Goal: Task Accomplishment & Management: Complete application form

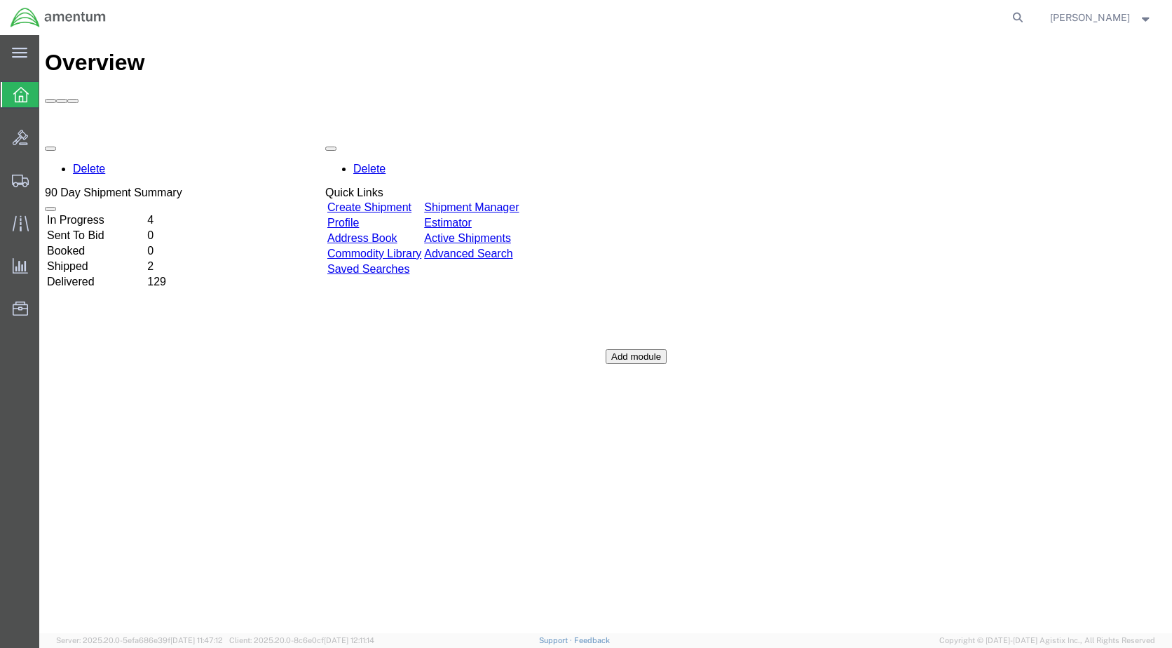
click at [386, 201] on link "Create Shipment" at bounding box center [369, 207] width 84 height 12
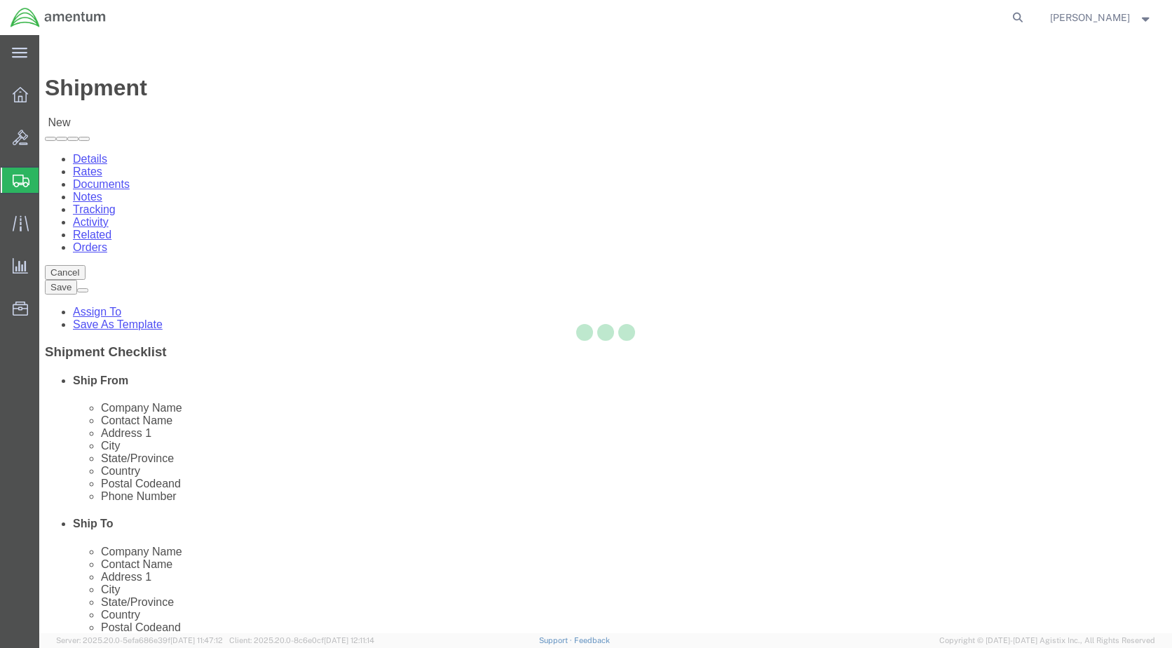
select select
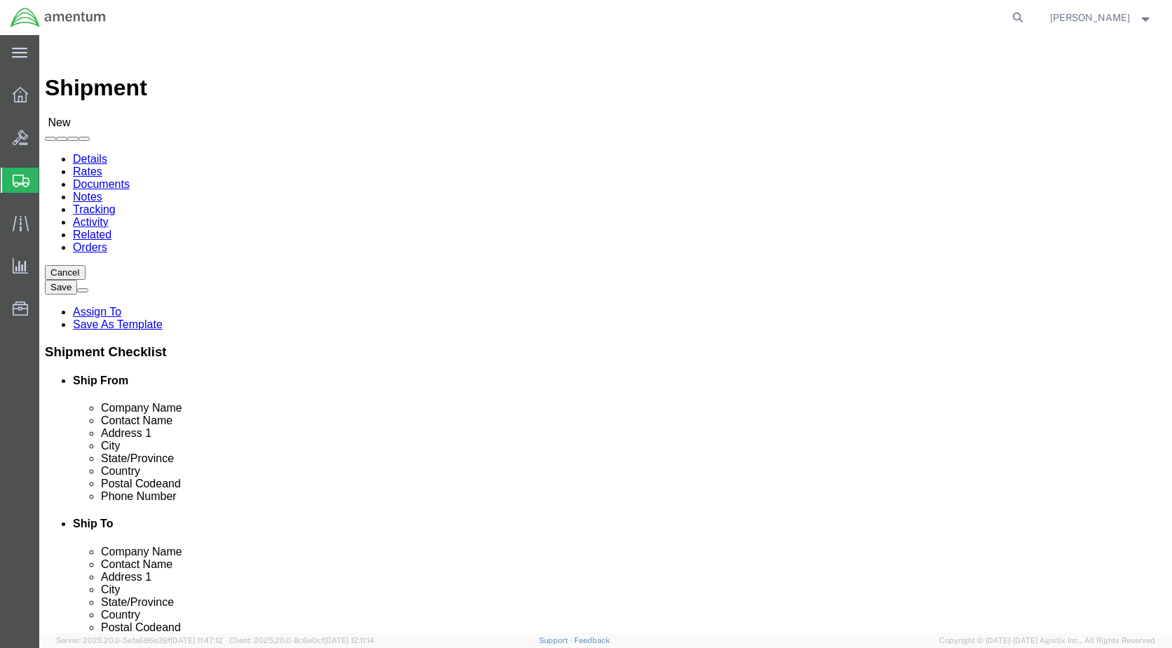
select select "MYPROFILE"
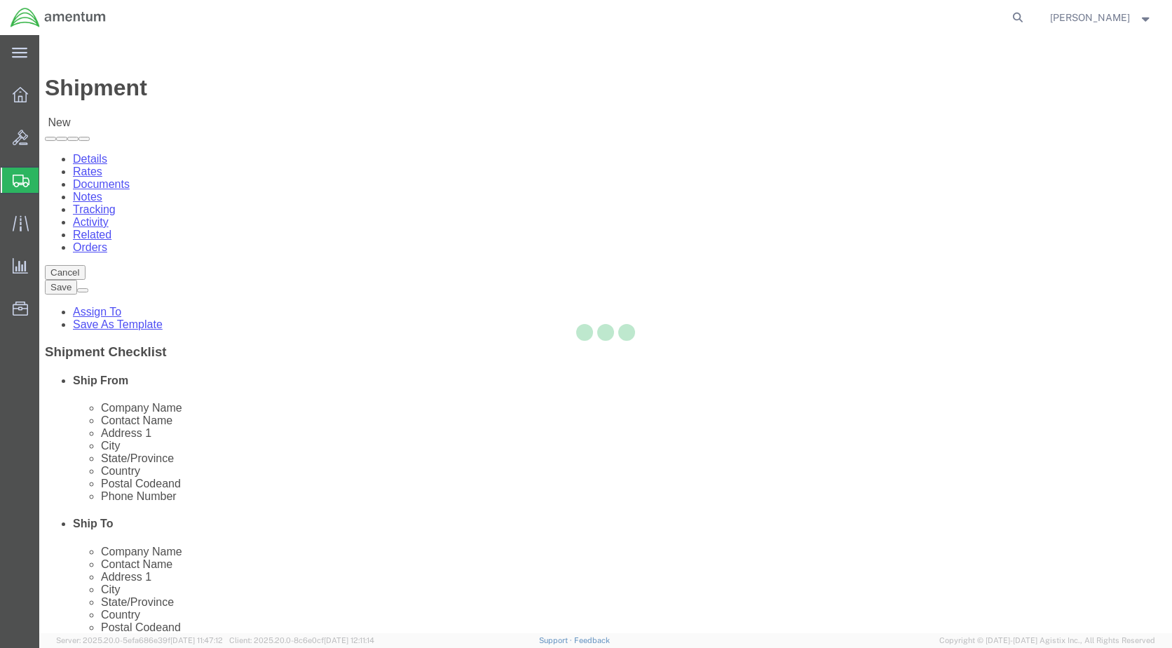
type input "79830"
type input "[PHONE_NUMBER]"
type input "[PERSON_NAME][EMAIL_ADDRESS][PERSON_NAME][DOMAIN_NAME]"
checkbox input "true"
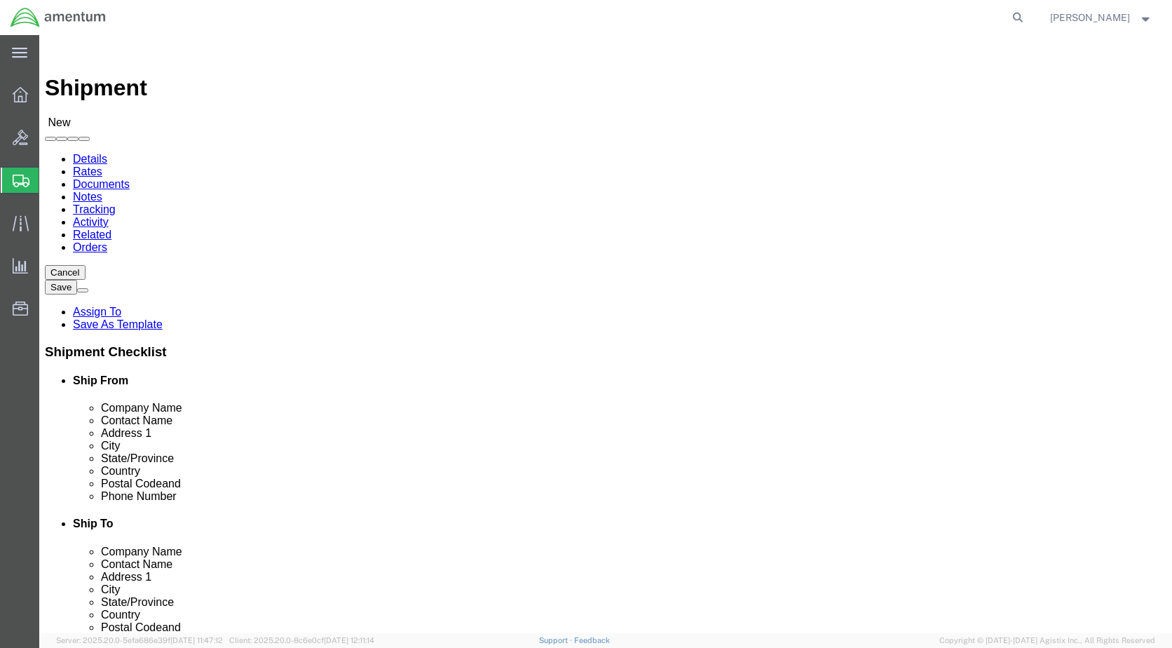
select select "[GEOGRAPHIC_DATA]"
select select "49945"
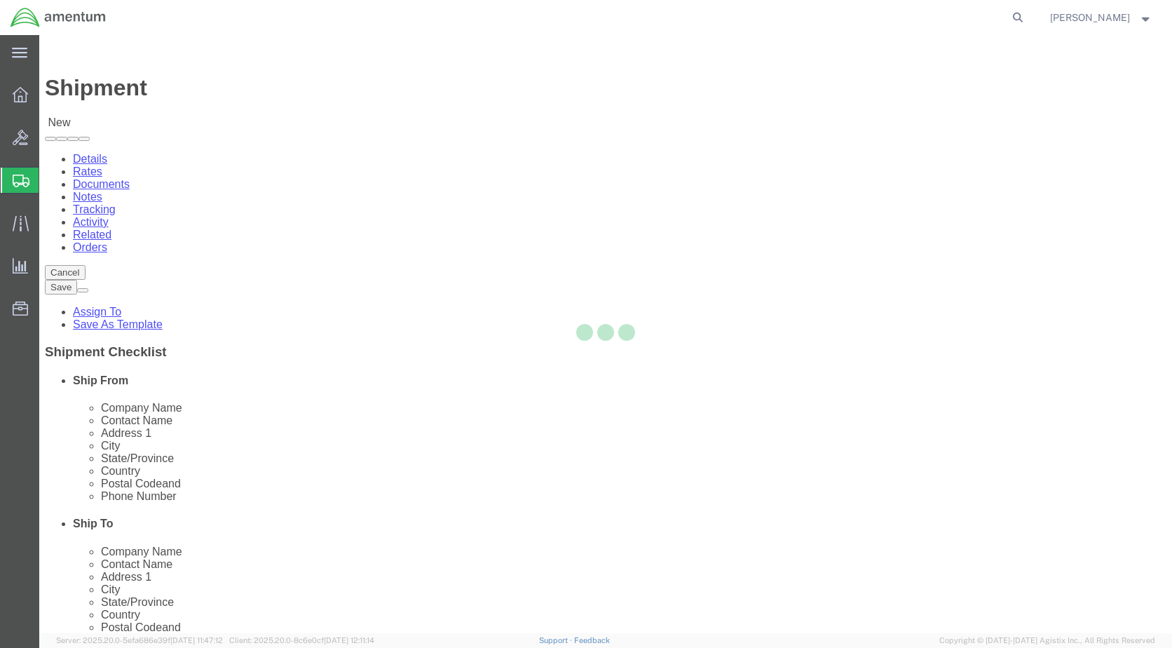
type input "78216"
type input "[PHONE_NUMBER]"
type input "[PERSON_NAME][EMAIL_ADDRESS][PERSON_NAME][DOMAIN_NAME]"
checkbox input "true"
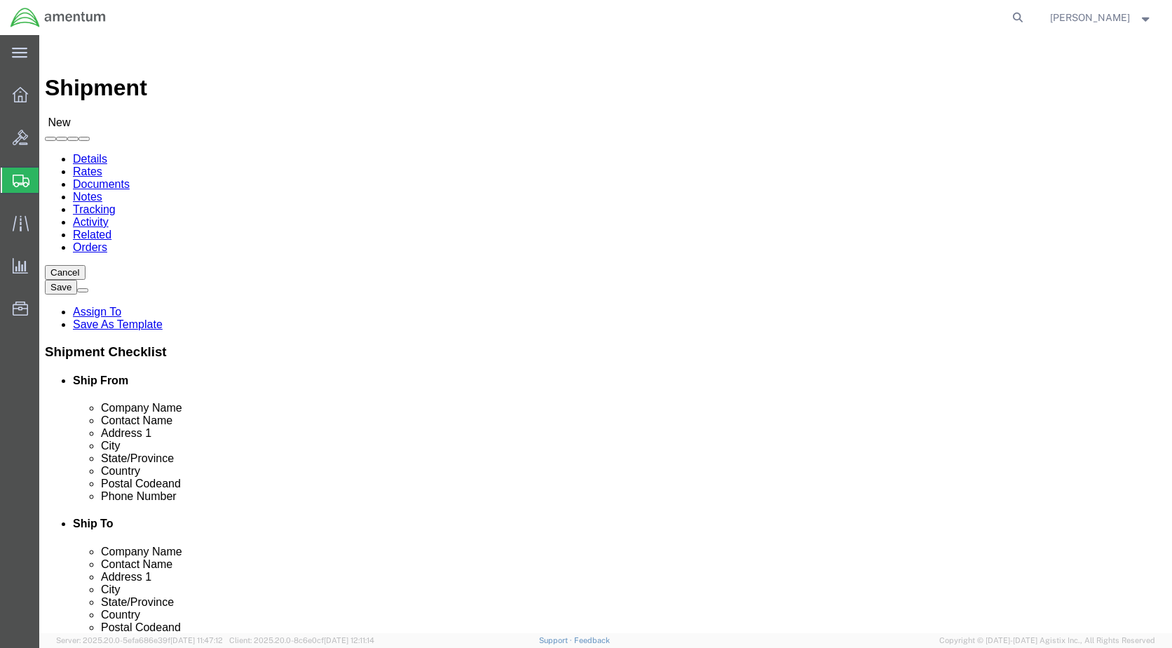
select select "[GEOGRAPHIC_DATA]"
click div "Shipment Information Package Information Special Services"
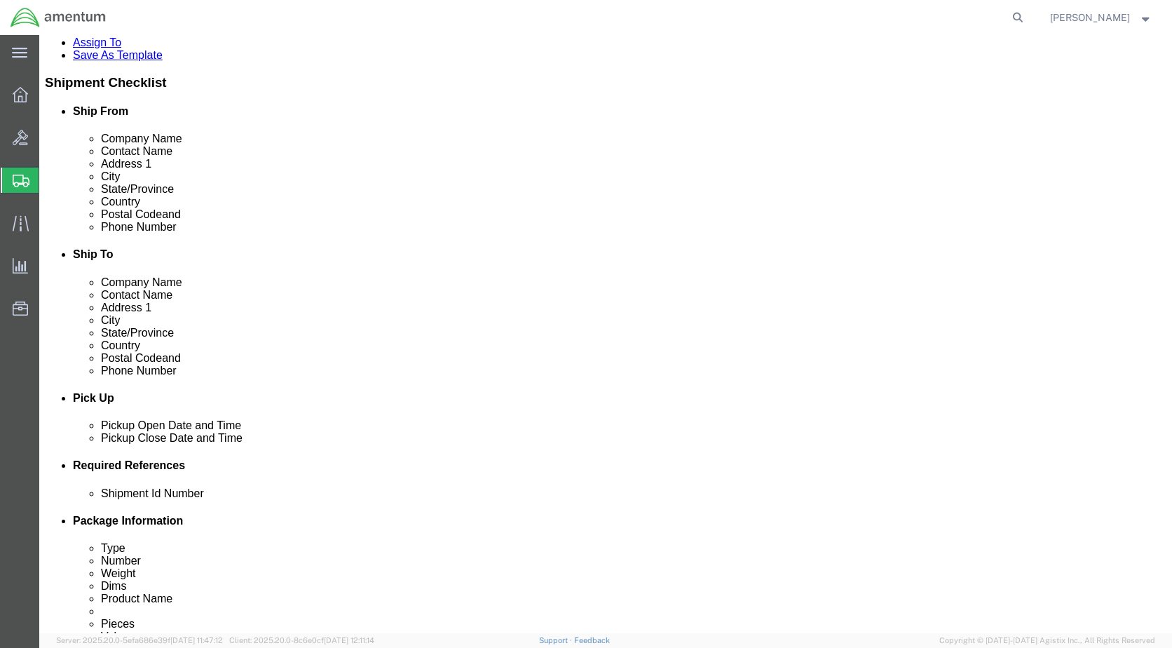
scroll to position [350, 0]
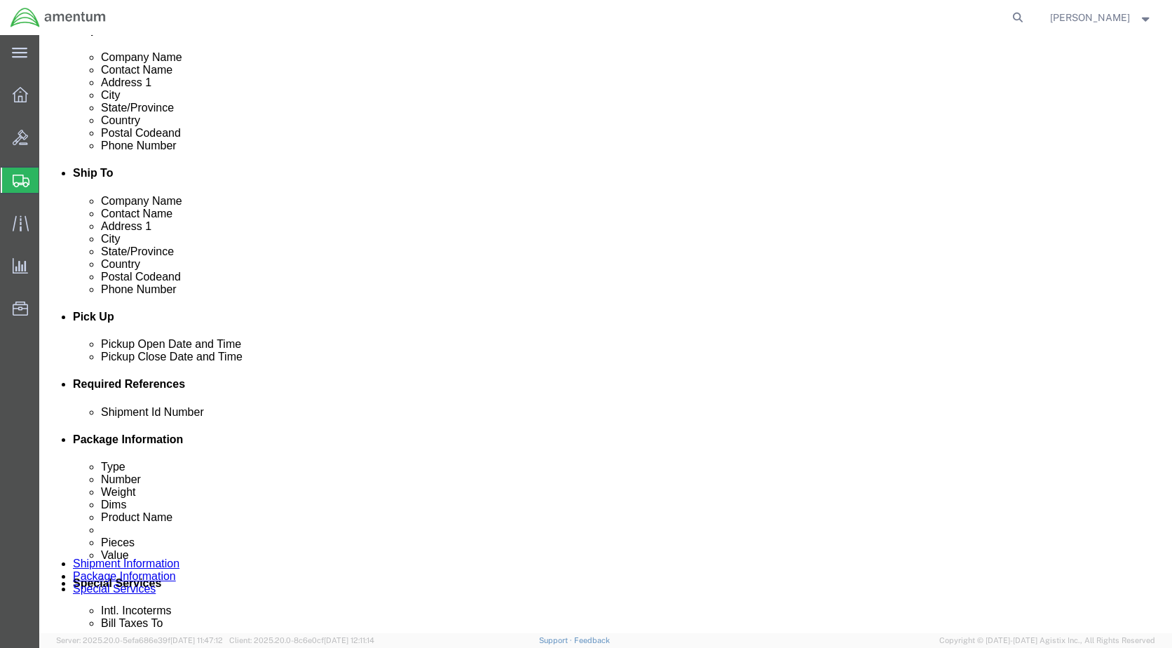
click div "[DATE] 12:00 PM"
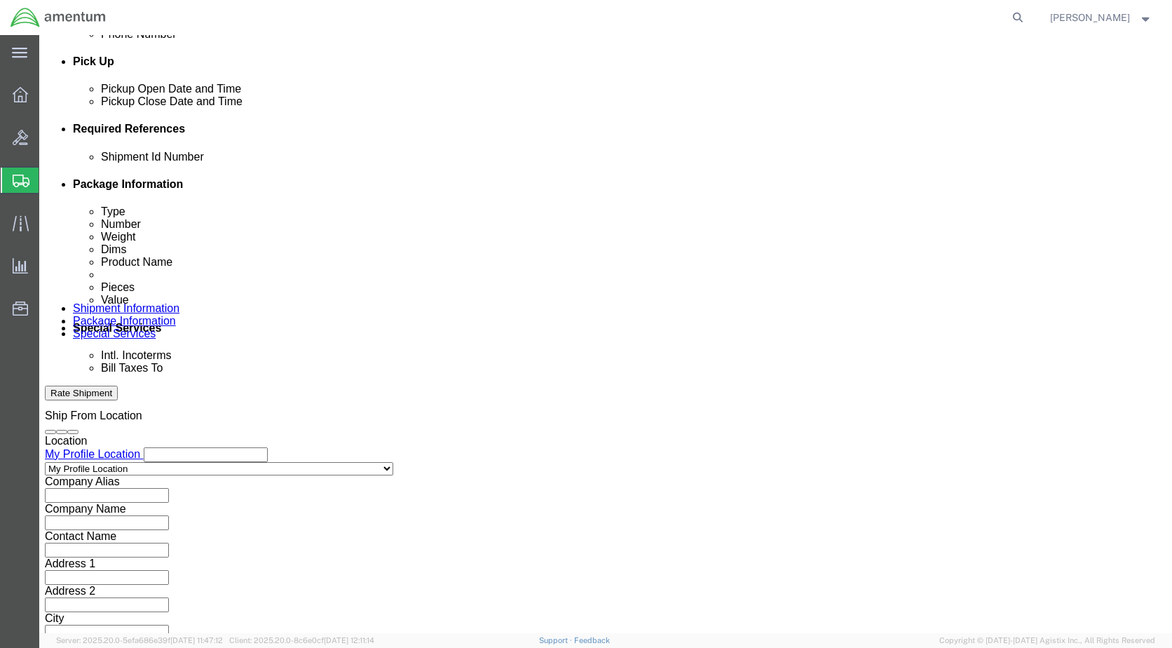
type input "4:00 PM"
click button "Apply"
click button "Add reference"
click select "Select Account Type Activity ID Airline Appointment Number ASN Batch Request # …"
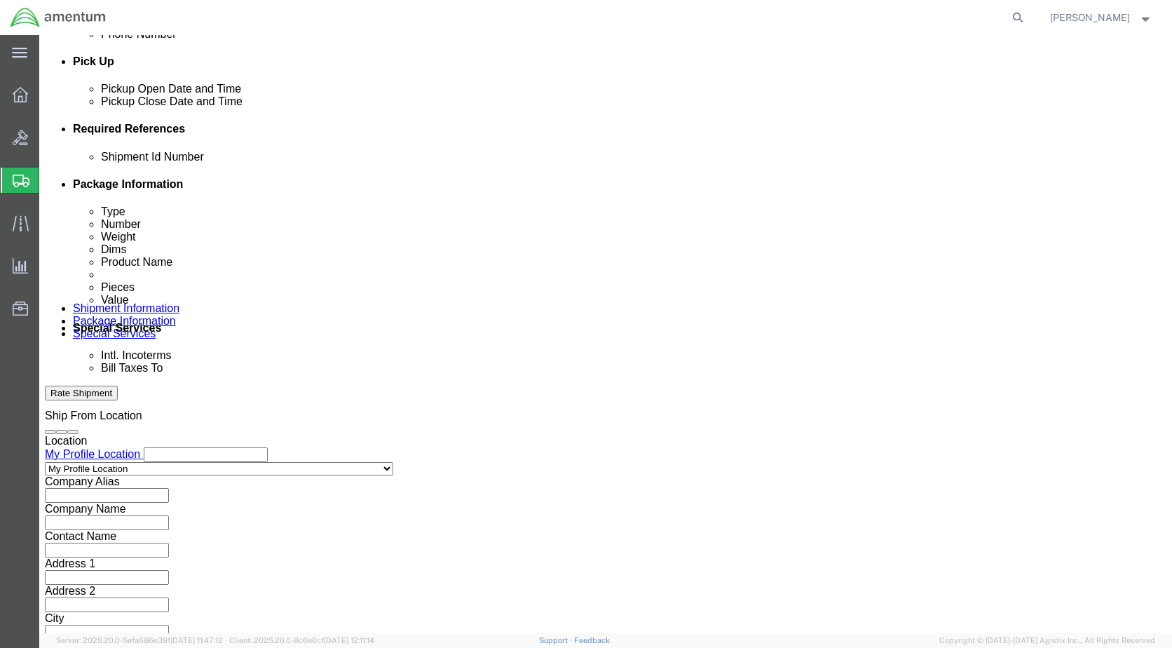
select select "CUSTREF"
click select "Select Account Type Activity ID Airline Appointment Number ASN Batch Request # …"
click input "text"
type input "614-004789"
click select "Select Account Type Activity ID Airline Appointment Number ASN Batch Request # …"
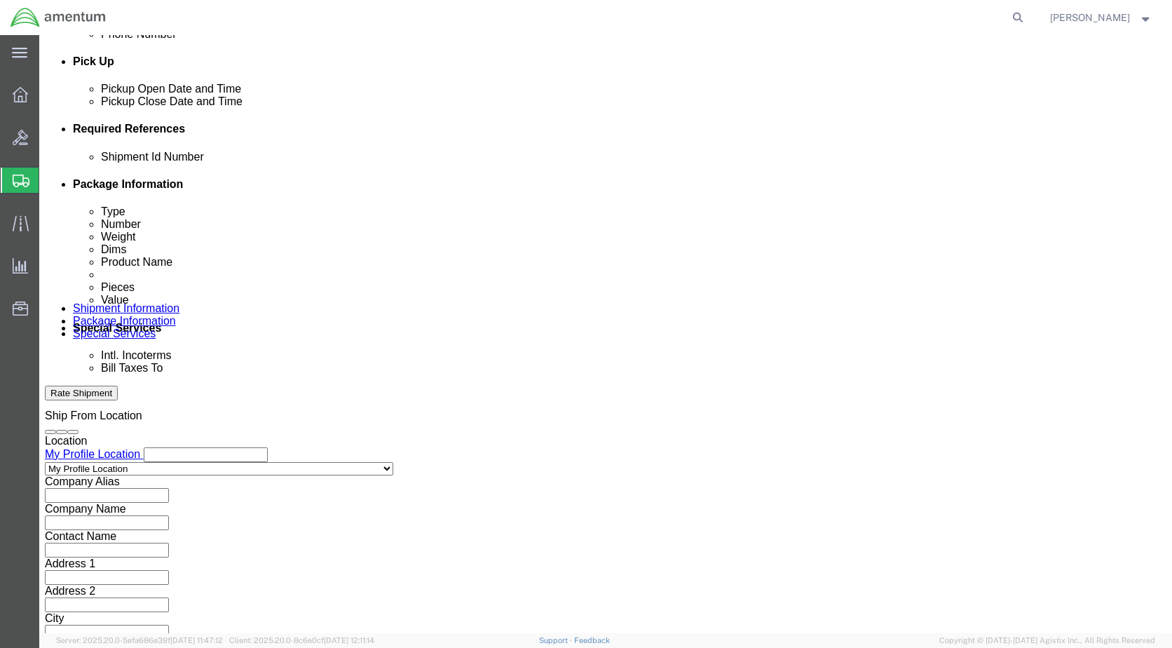
select select "DEPT"
click select "Select Account Type Activity ID Airline Appointment Number ASN Batch Request # …"
click input "text"
type input "s"
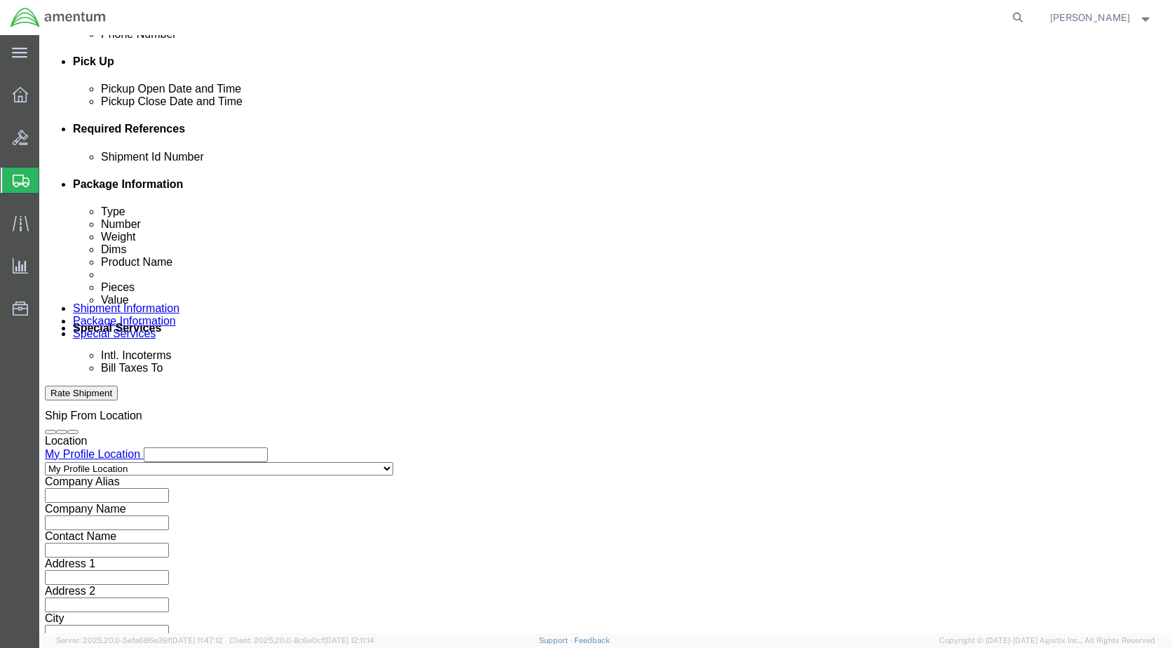
type input "SUPPLY/C.[PERSON_NAME]"
click button "Add reference"
click select "Select Account Type Activity ID Airline Appointment Number ASN Batch Request # …"
select select "CUSTREF"
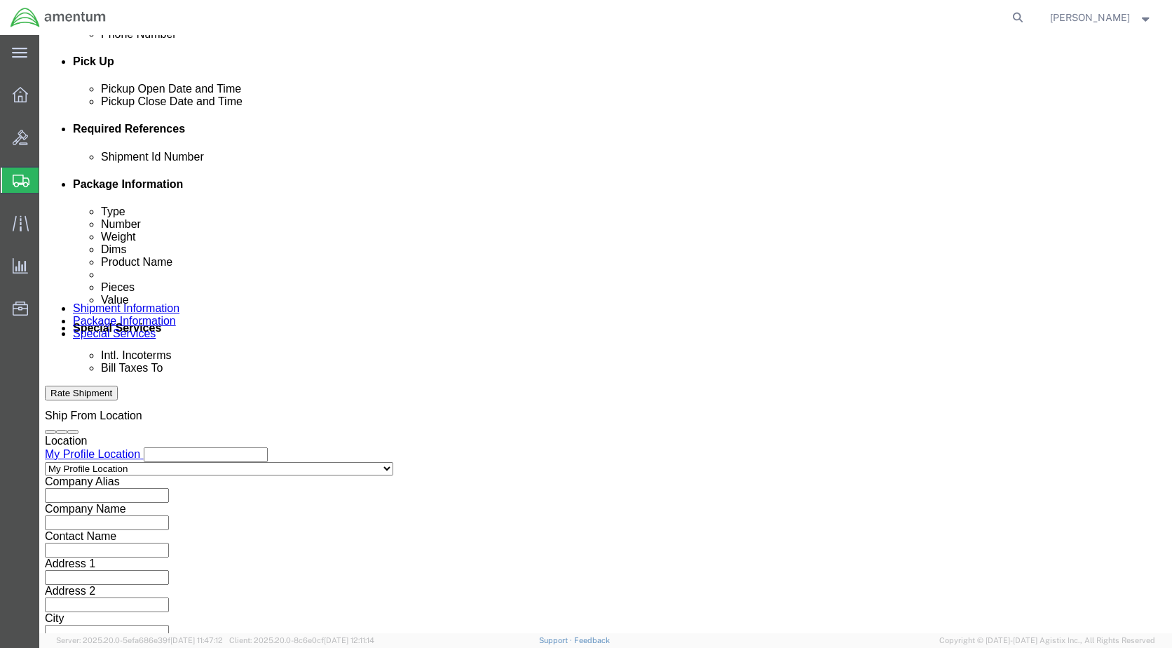
click select "Select Account Type Activity ID Airline Appointment Number ASN Batch Request # …"
click input "text"
type input "9560161840"
click select "Select Account Type Activity ID Airline Appointment Number ASN Batch Request # …"
click div "Pickup Date: Pickup Start Date Pickup Start Time Pickup Open Date and Time [DAT…"
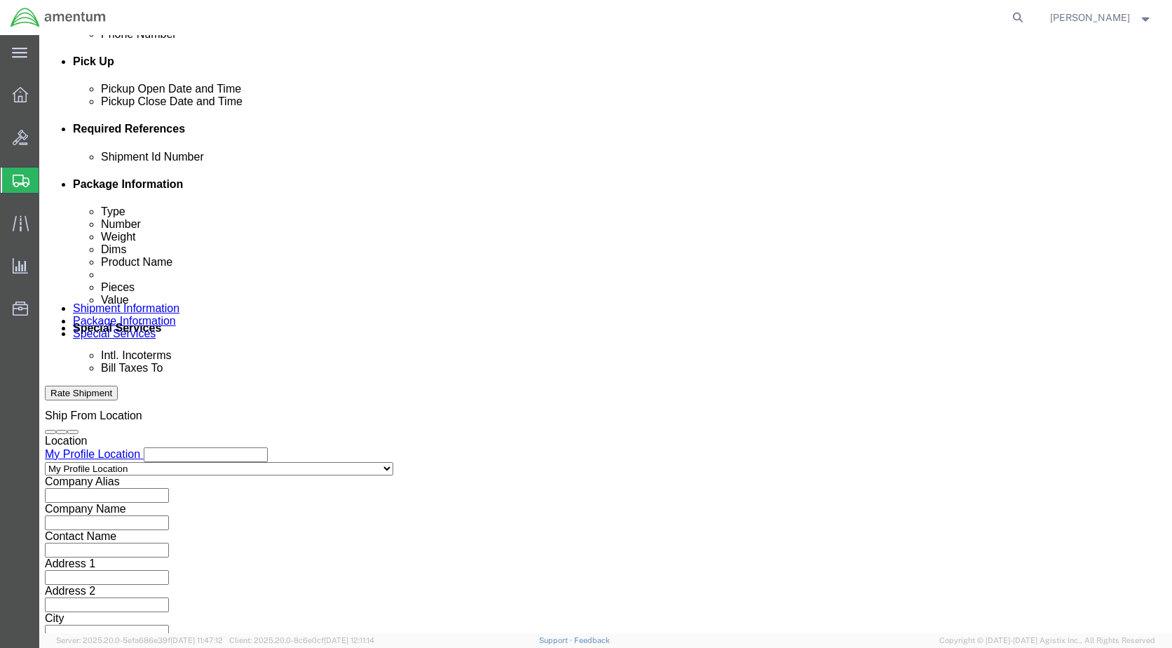
click div "Shipment Id Number Select Account Type Activity ID Airline Appointment Number A…"
click select "Select Air Less than Truckload Multi-Leg Ocean Freight Rail Small Parcel Truckl…"
select select "SMAL"
click select "Select Air Less than Truckload Multi-Leg Ocean Freight Rail Small Parcel Truckl…"
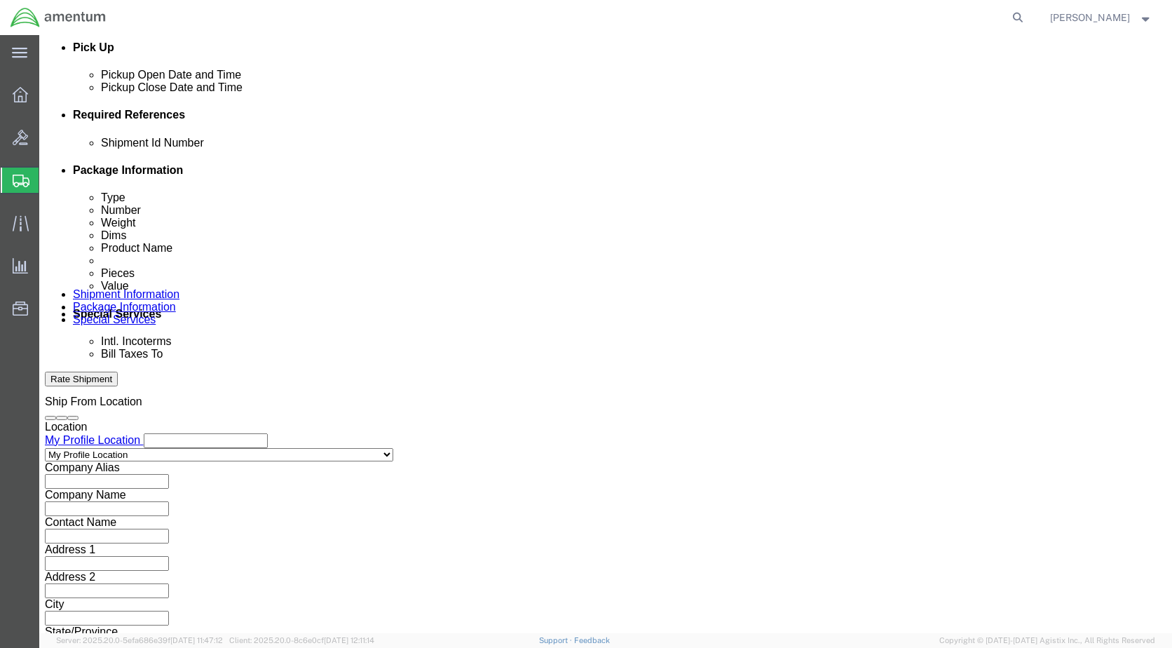
scroll to position [631, 0]
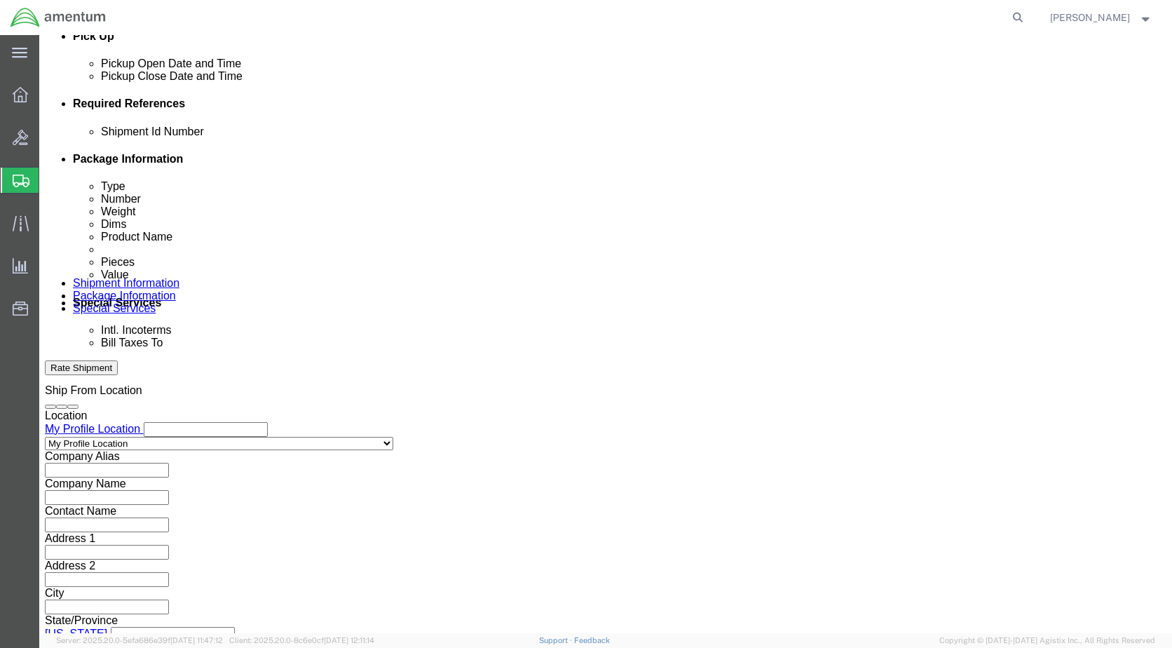
click button "Continue"
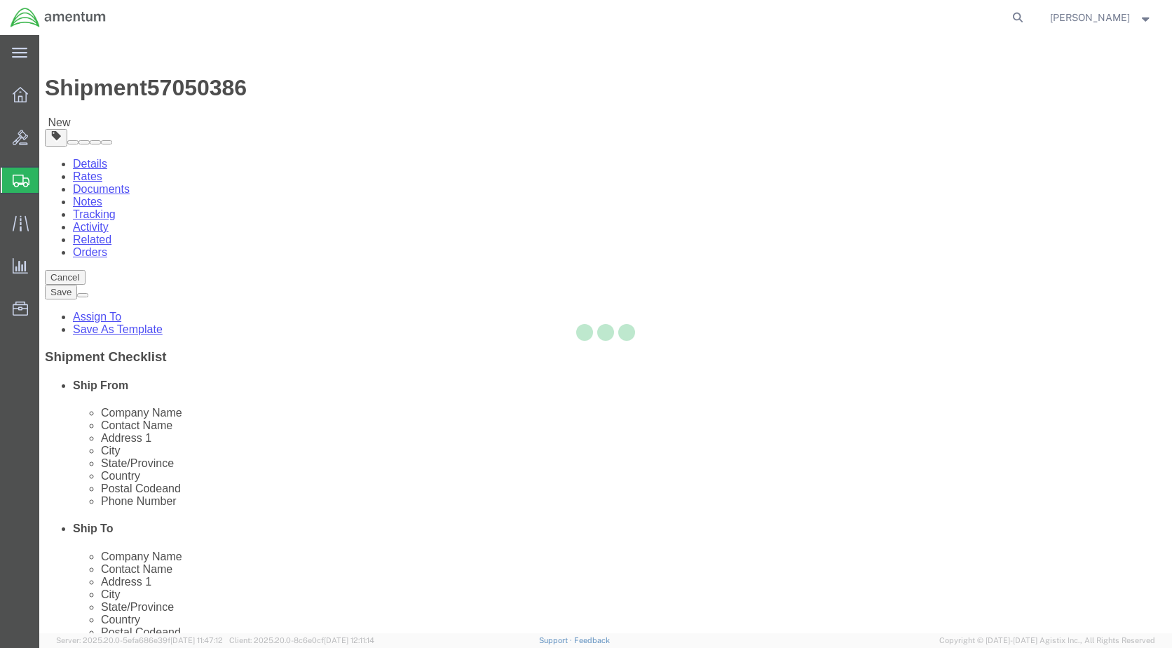
select select "YRPK"
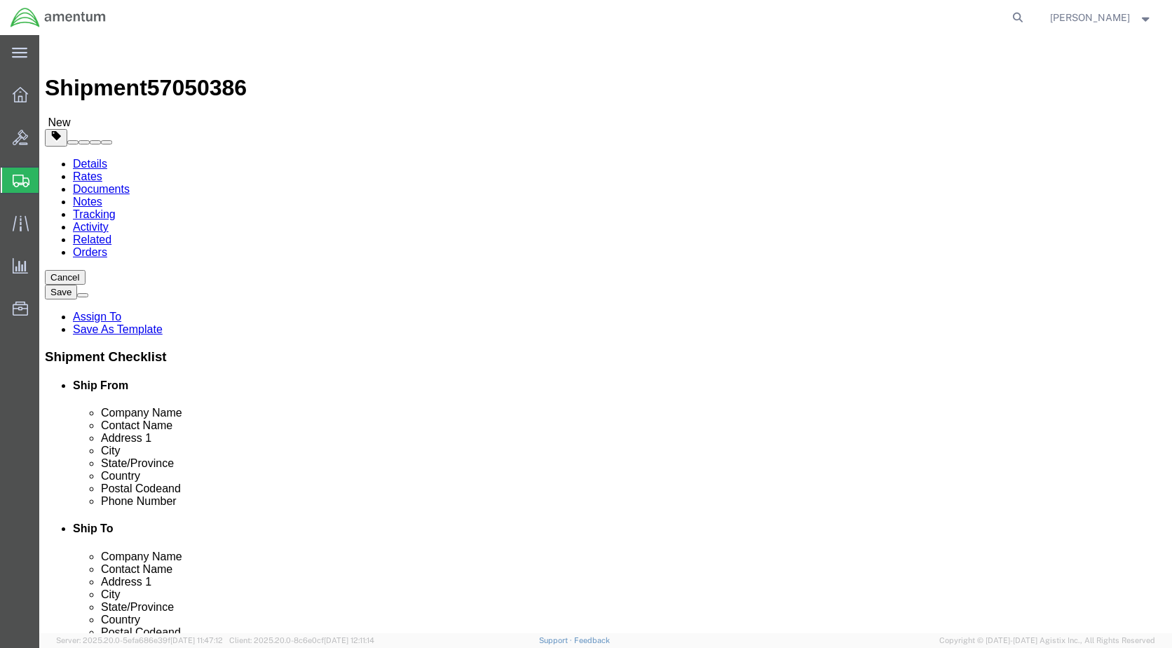
click input "text"
type input "1"
type input "12"
type input "6"
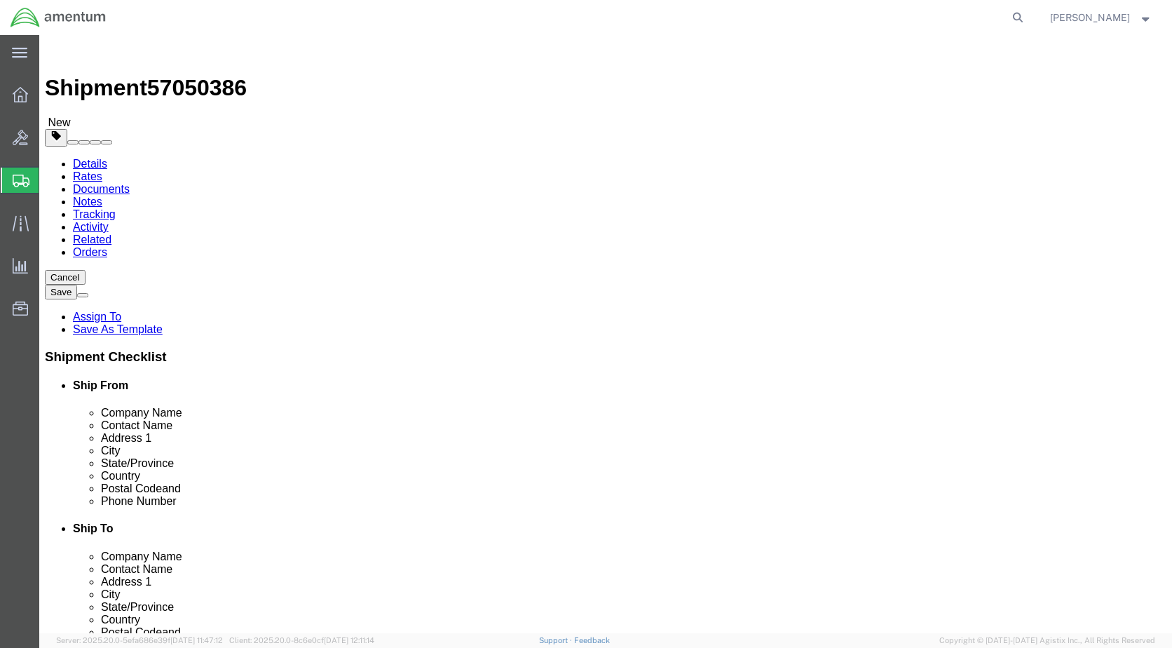
type input "6"
click input "0.00"
type input "1.00"
click div "Package Content # 1 x Package Type Select Bale(s) Basket(s) Bolt(s) Bottle(s) B…"
click link "Add Content"
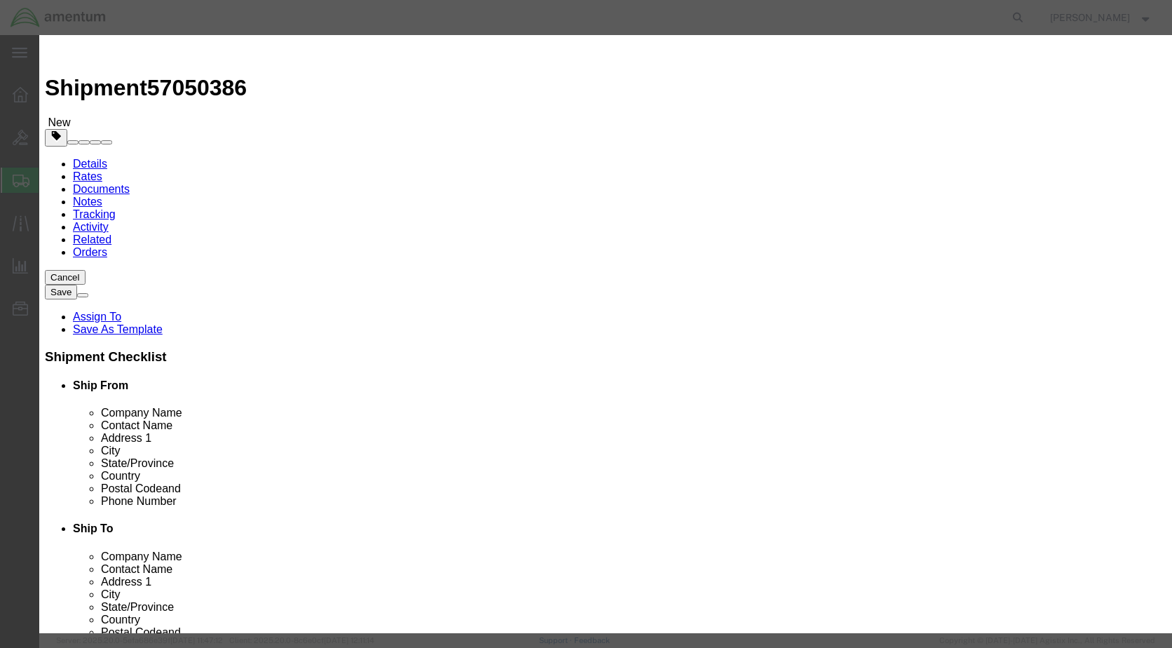
click input "text"
type input "9560161840"
click td "Name: UNION ASSY"
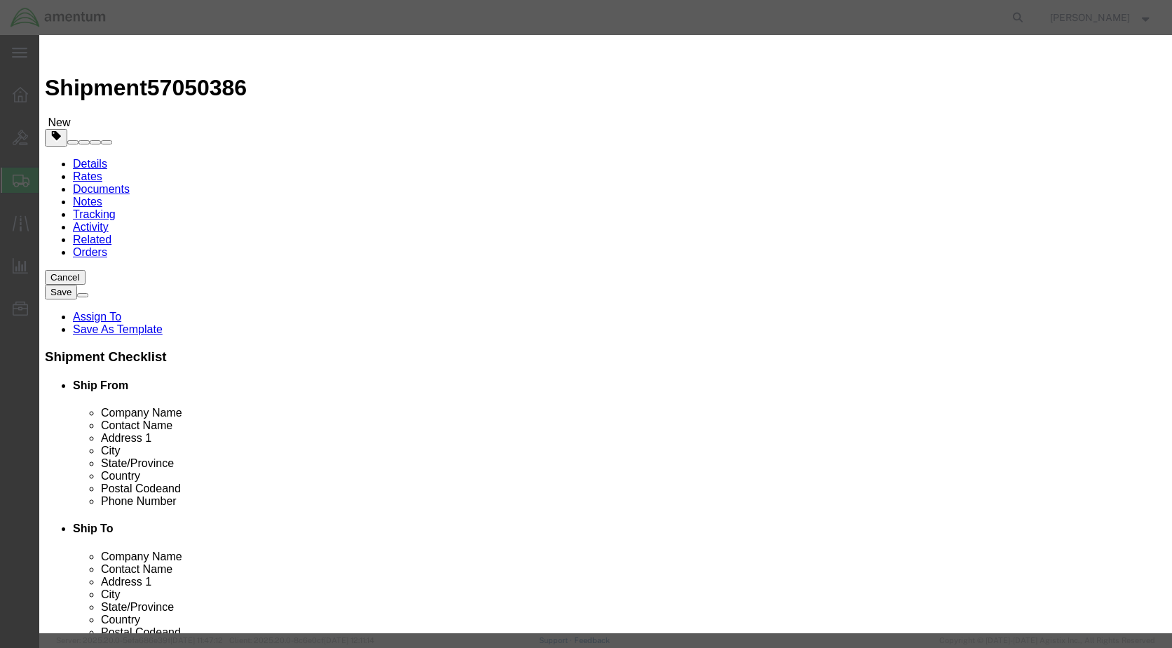
select select "USD"
type input "UNION ASSY"
type input "9560161840"
type input "UNION ASSY"
click input "text"
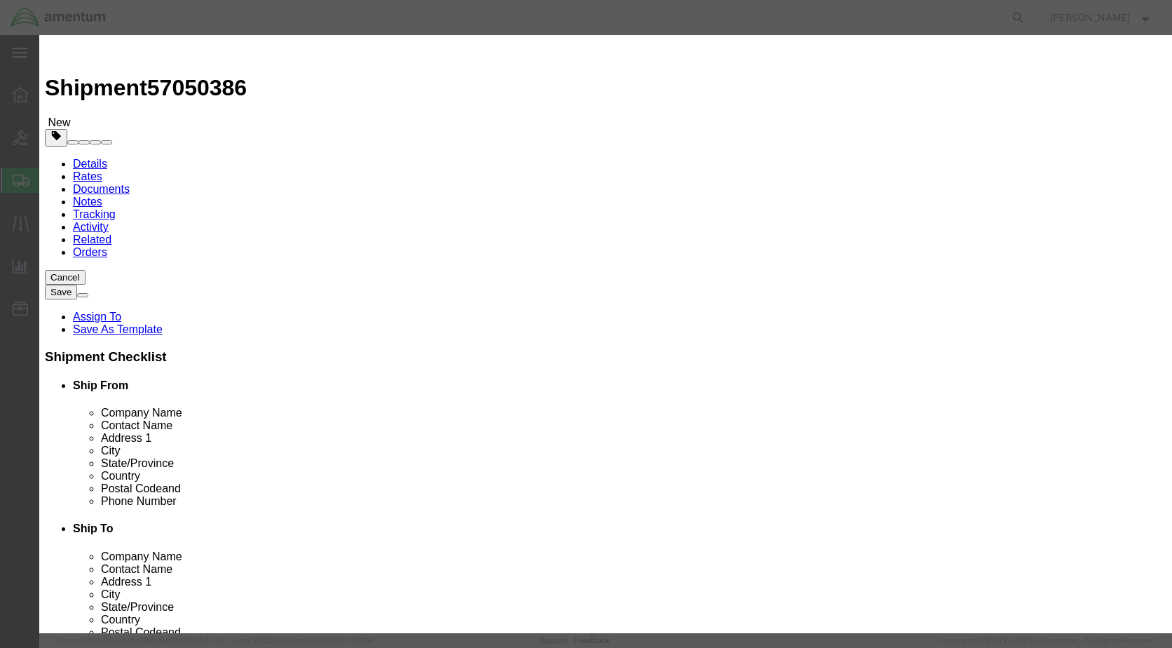
type input "1.00"
click input "text"
type input "100.00"
click button "Save & Close"
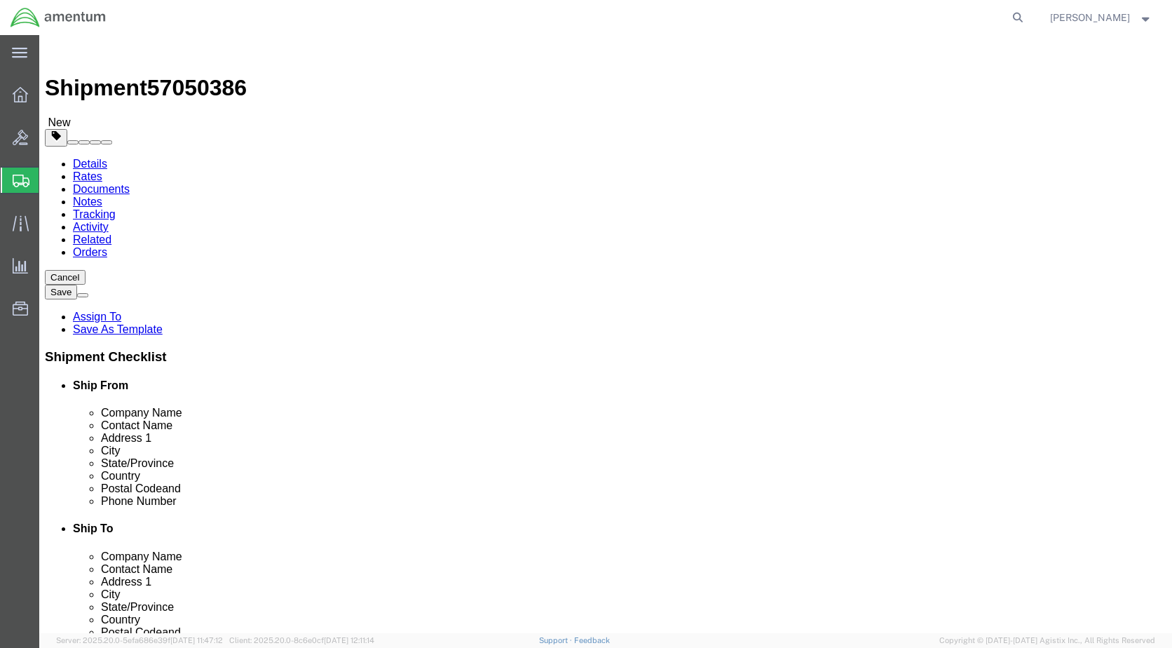
click button "Previous"
drag, startPoint x: 117, startPoint y: 20, endPoint x: 188, endPoint y: 20, distance: 70.8
click span "57050386"
copy span "57050386"
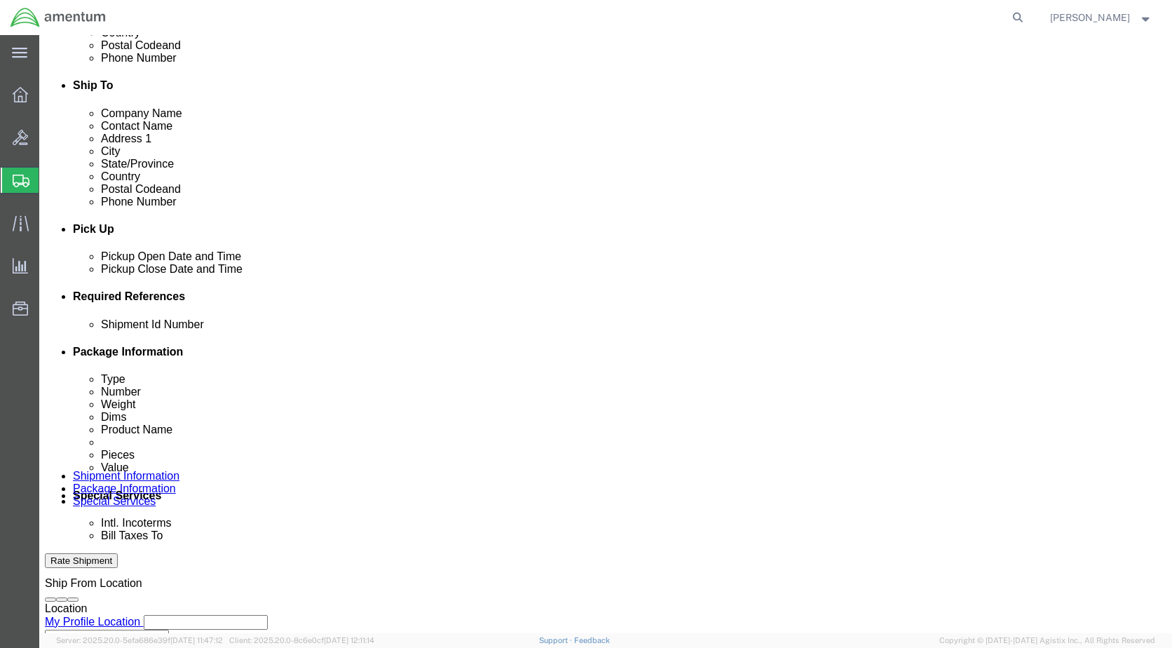
scroll to position [631, 0]
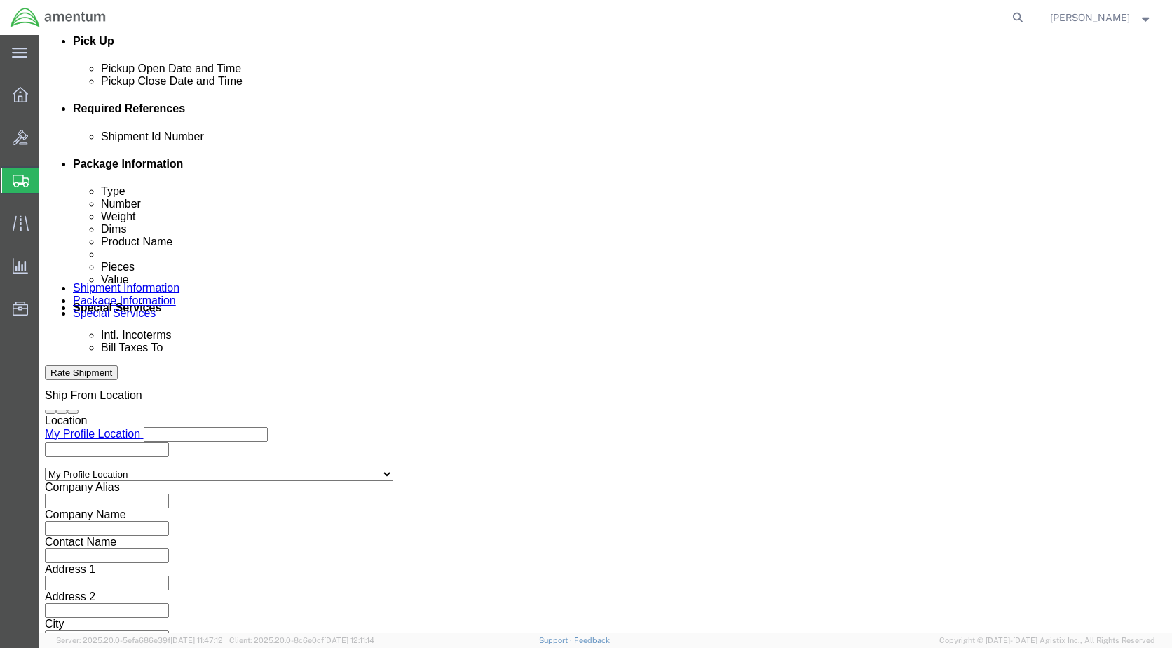
click input "text"
paste input "57050386"
type input "57050386"
click button "Continue"
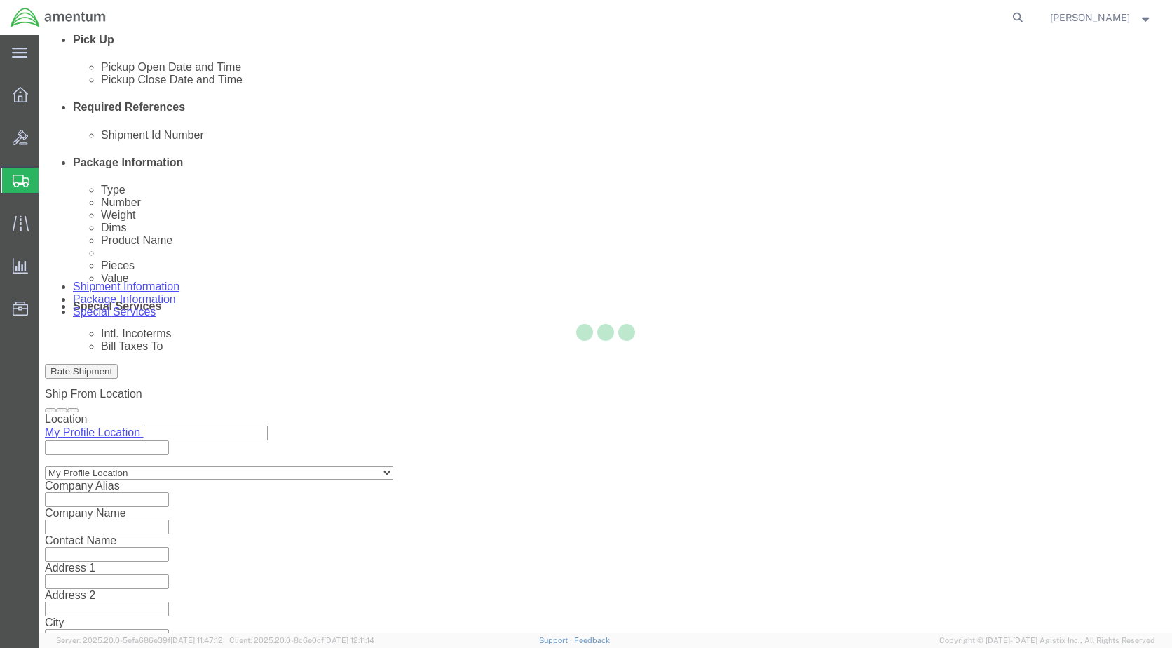
scroll to position [14, 0]
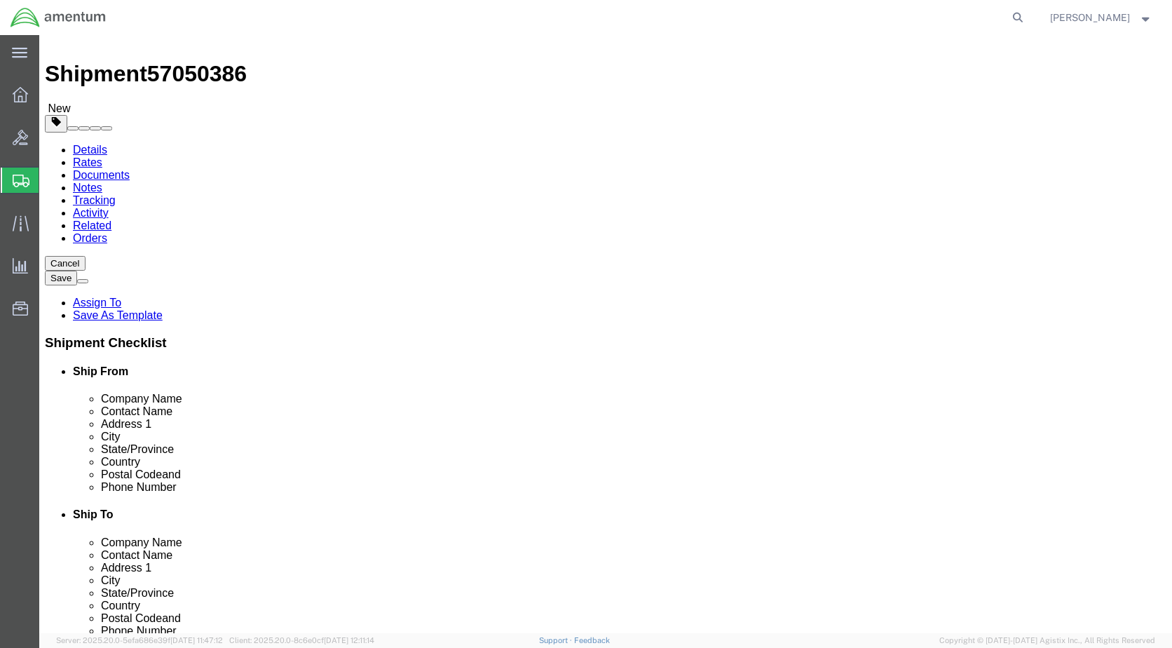
click button "Continue"
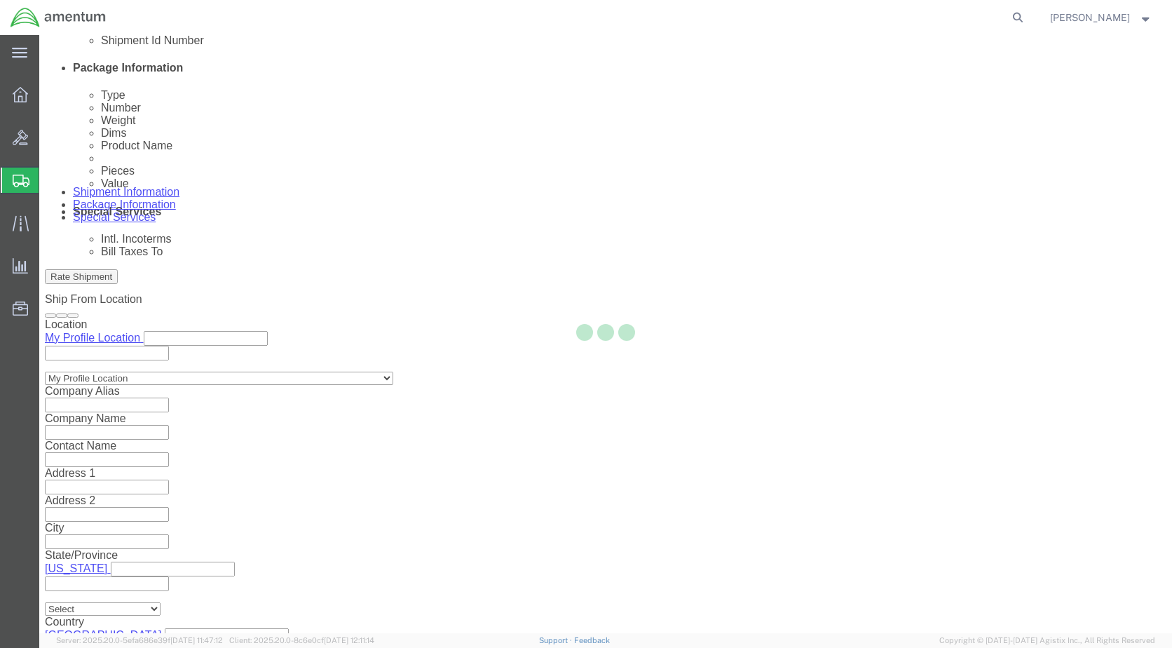
scroll to position [740, 0]
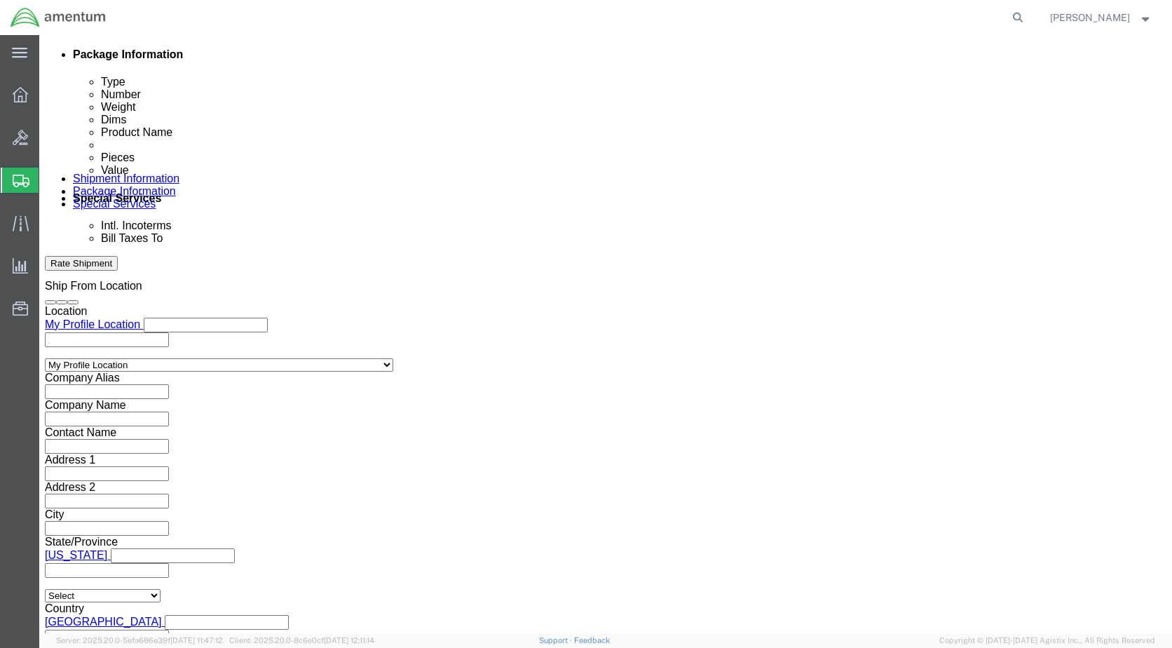
click button "Rate Shipment"
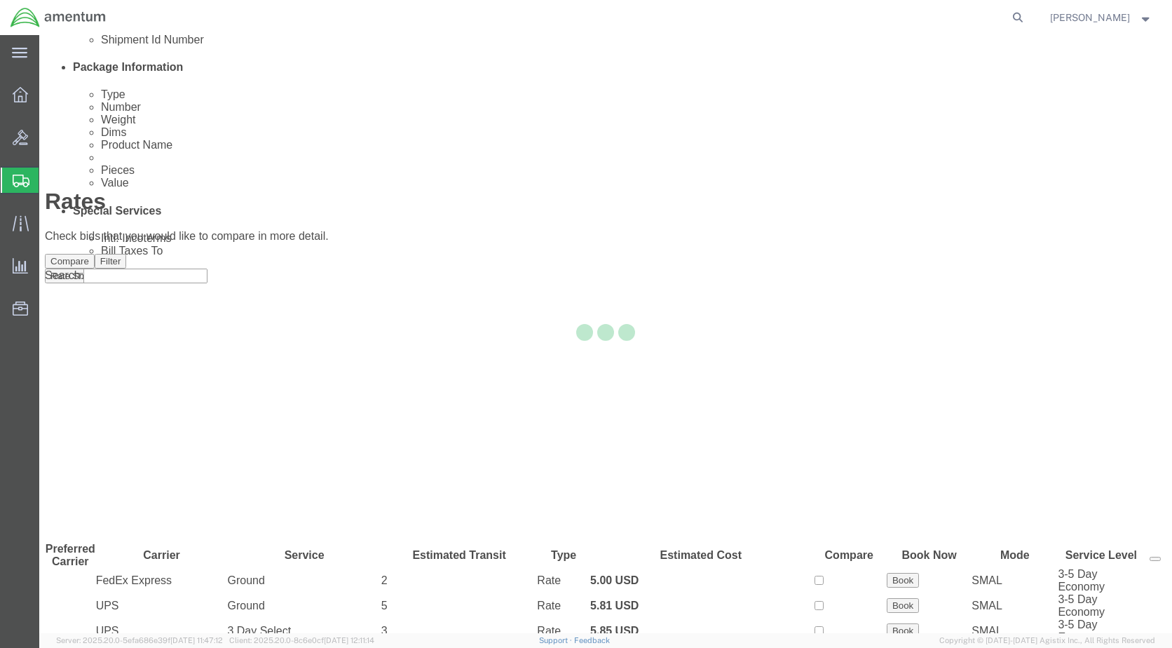
scroll to position [51, 0]
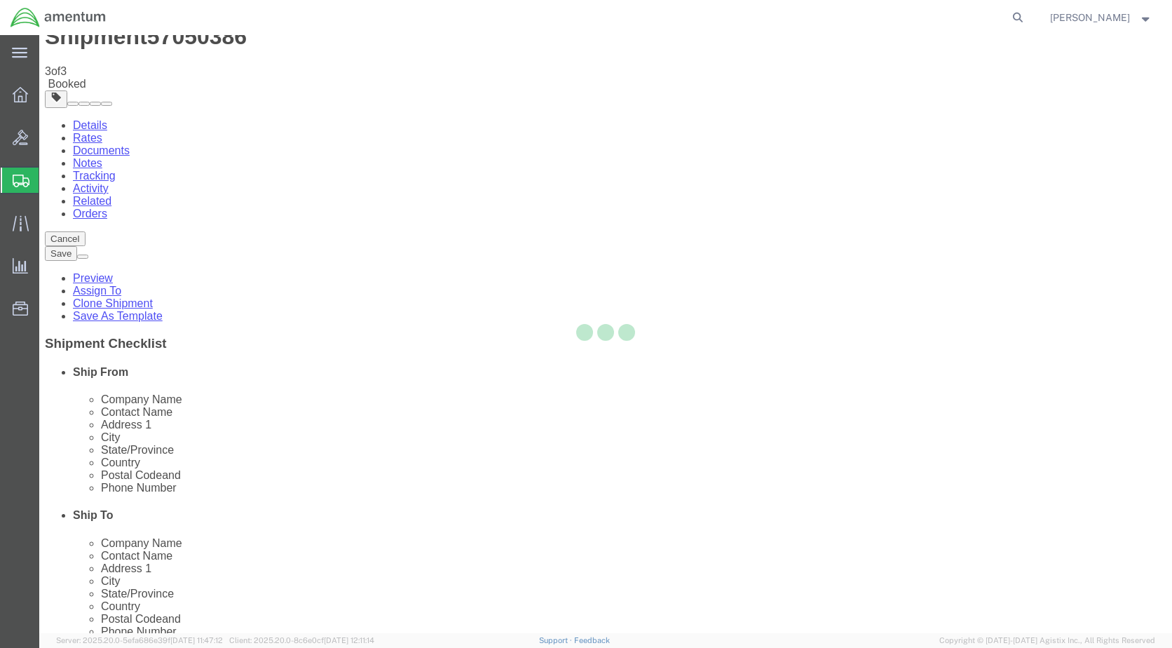
scroll to position [0, 0]
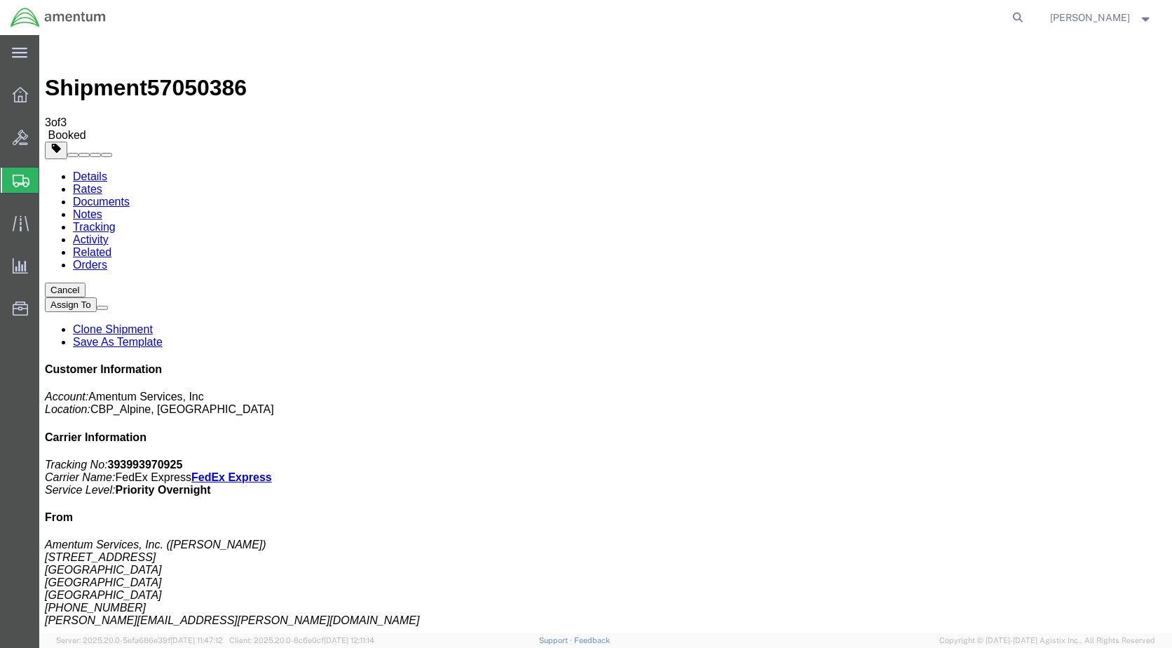
click at [95, 170] on link "Details" at bounding box center [90, 176] width 34 height 12
click link "Schedule pickup request"
click at [22, 18] on img at bounding box center [58, 17] width 97 height 21
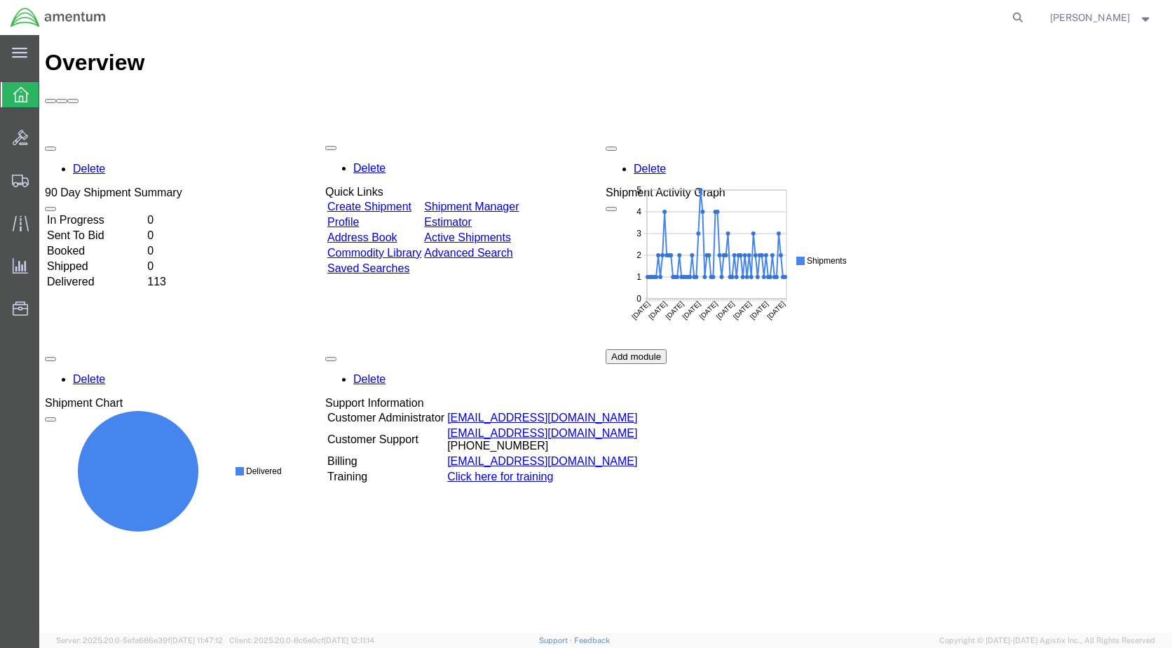
click at [407, 139] on div "Delete 90 Day Shipment Summary In Progress 0 Sent To Bid 0 Booked 0 Shipped 0 D…" at bounding box center [606, 349] width 1122 height 421
click at [391, 201] on link "Create Shipment" at bounding box center [369, 207] width 84 height 12
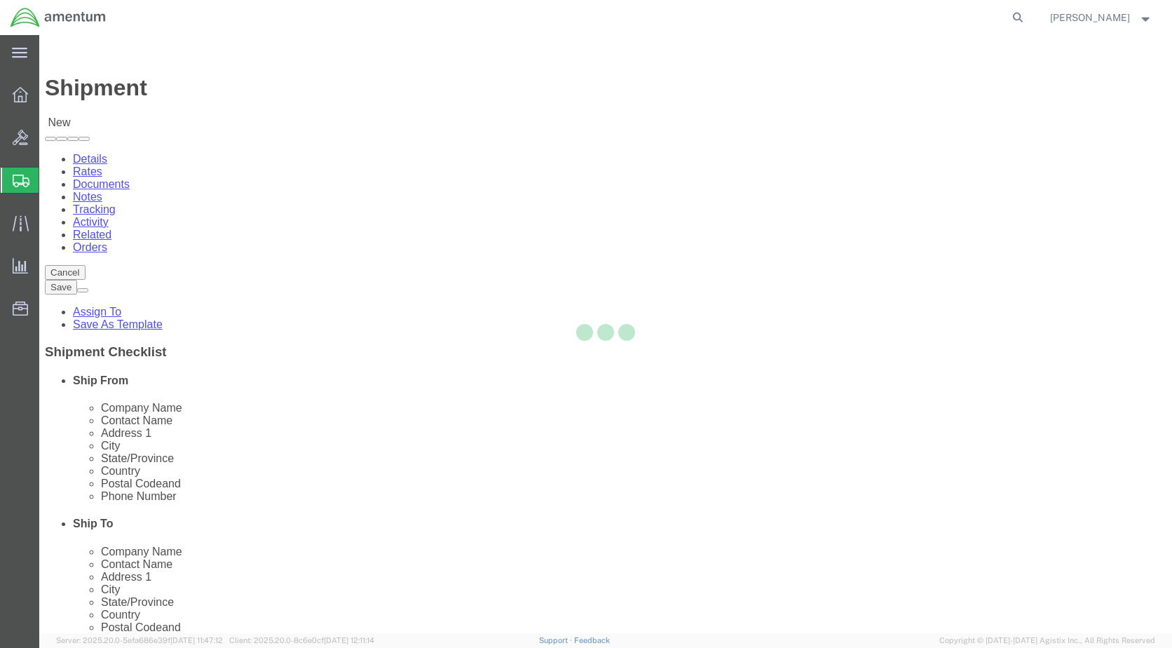
type input "79830"
type input "[PHONE_NUMBER]"
type input "[PERSON_NAME][EMAIL_ADDRESS][PERSON_NAME][DOMAIN_NAME]"
checkbox input "true"
select select "[GEOGRAPHIC_DATA]"
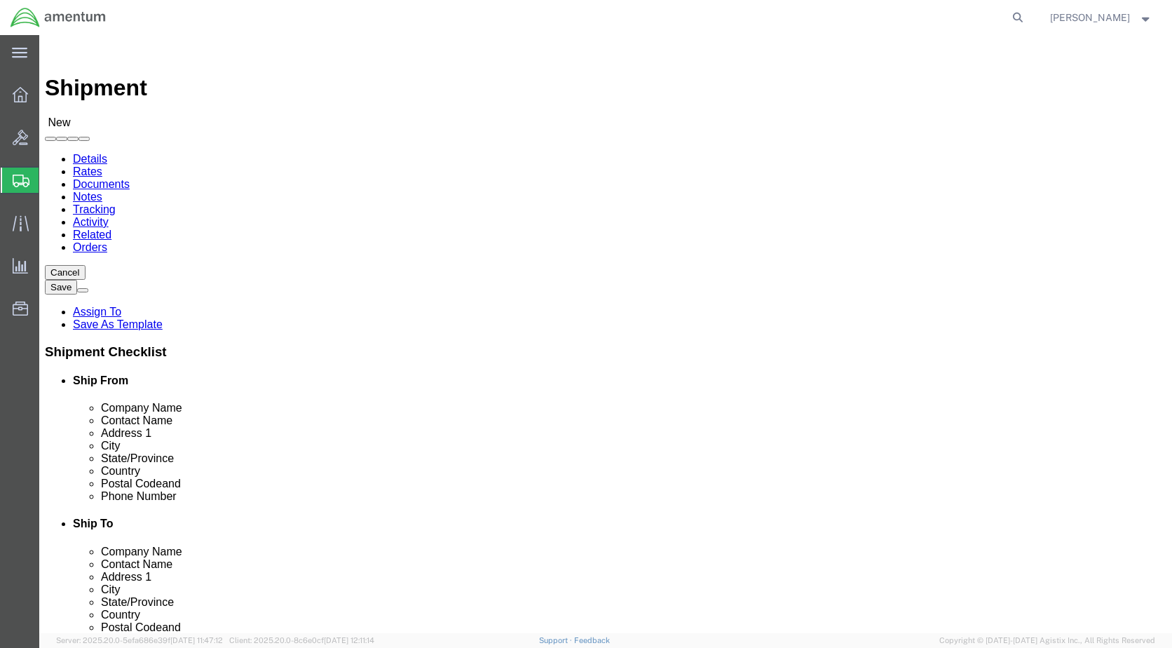
scroll to position [2734, 0]
select select "49941"
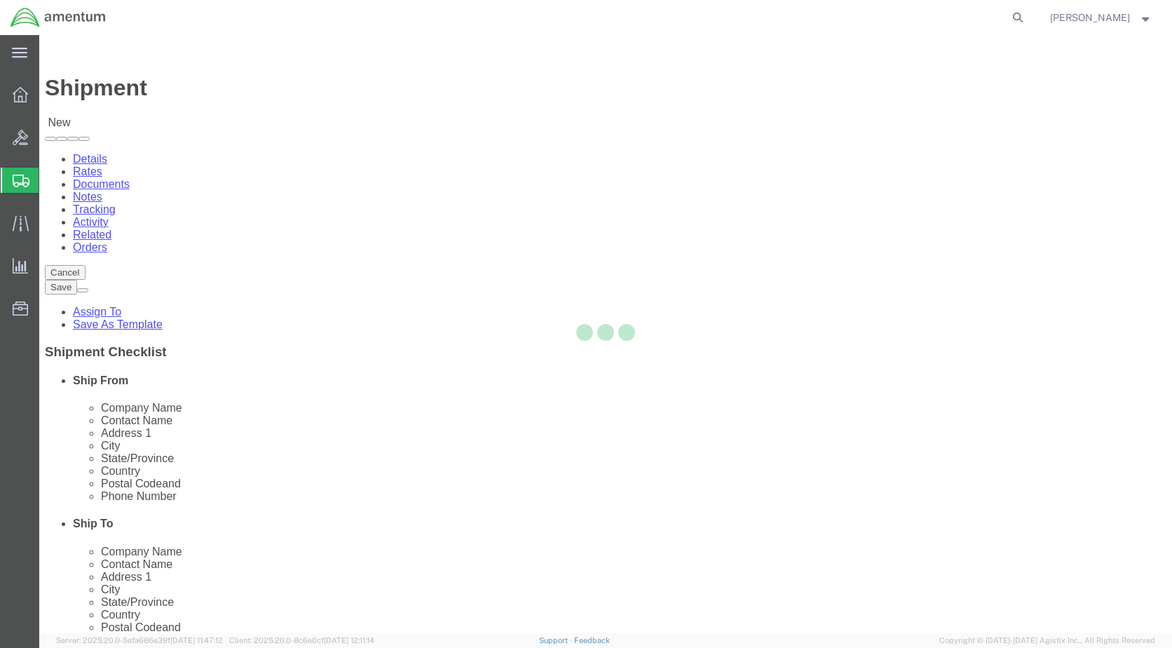
type input "78503"
type input "[PHONE_NUMBER]"
type input "[PERSON_NAME][EMAIL_ADDRESS][PERSON_NAME][DOMAIN_NAME]"
checkbox input "true"
select select "[GEOGRAPHIC_DATA]"
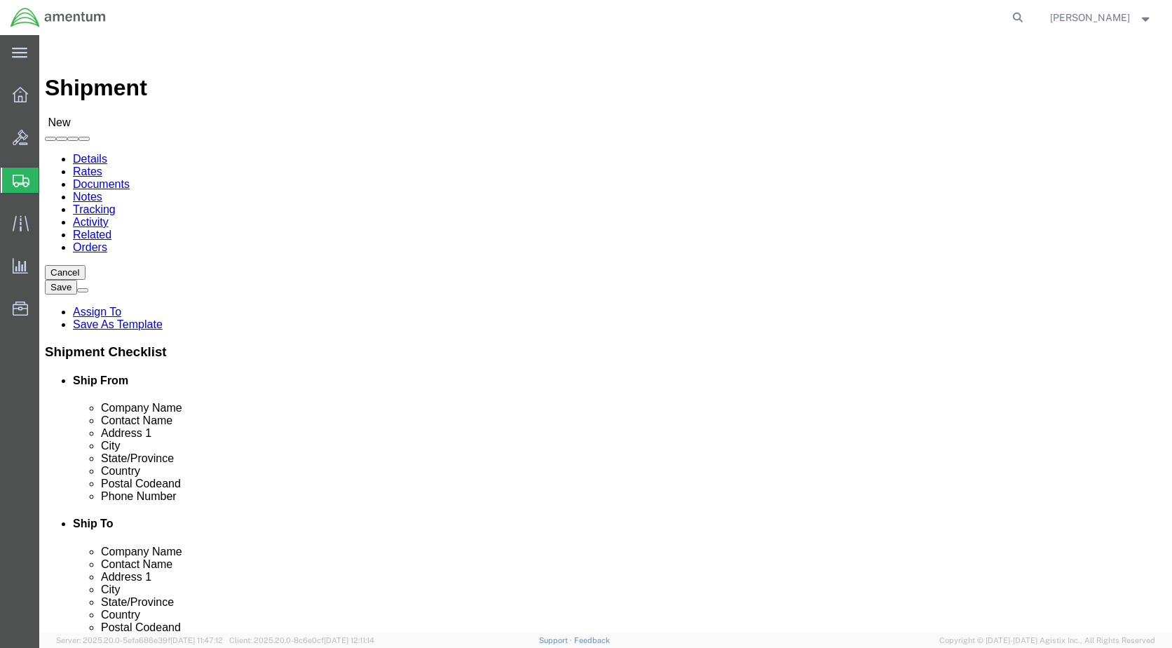
click div "Shipment Information Package Information Special Services"
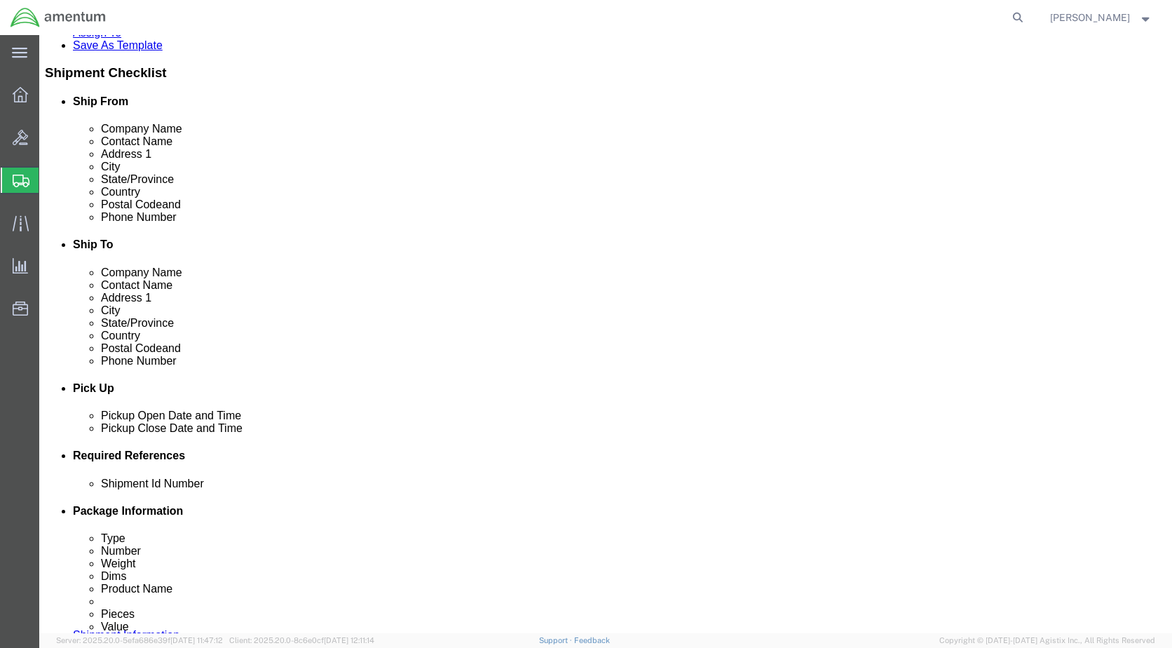
scroll to position [280, 0]
click div "[DATE] 12:00 PM"
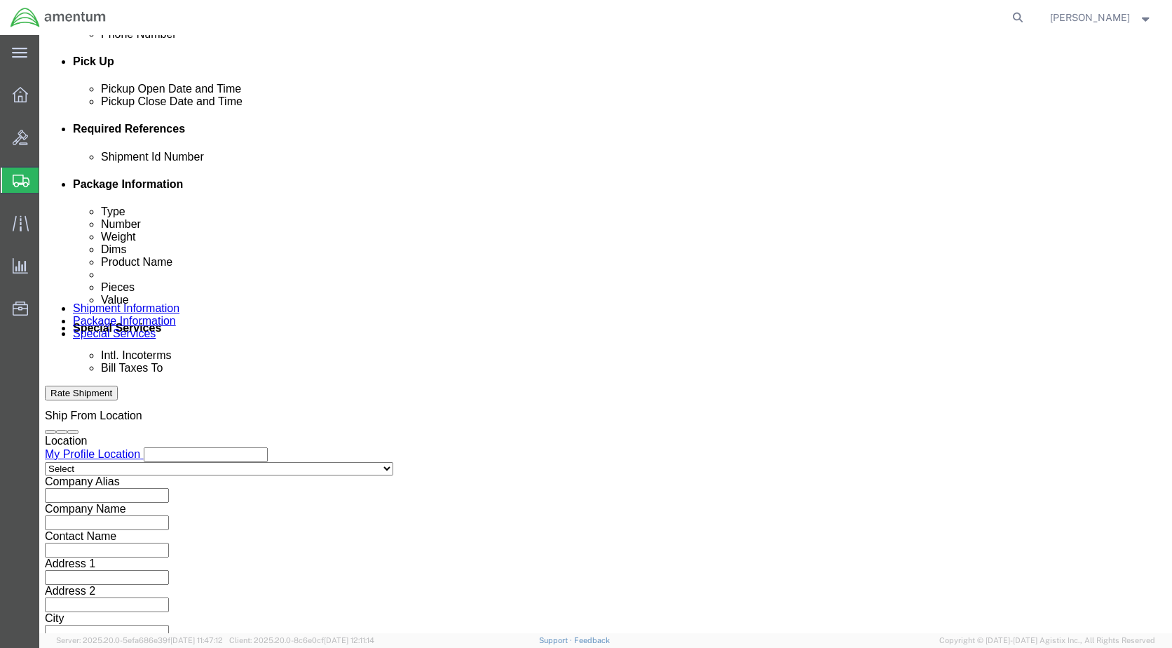
type input "4:00 PM"
click button "Apply"
click button "Add reference"
click select "Select Account Type Activity ID Airline Appointment Number ASN Batch Request # …"
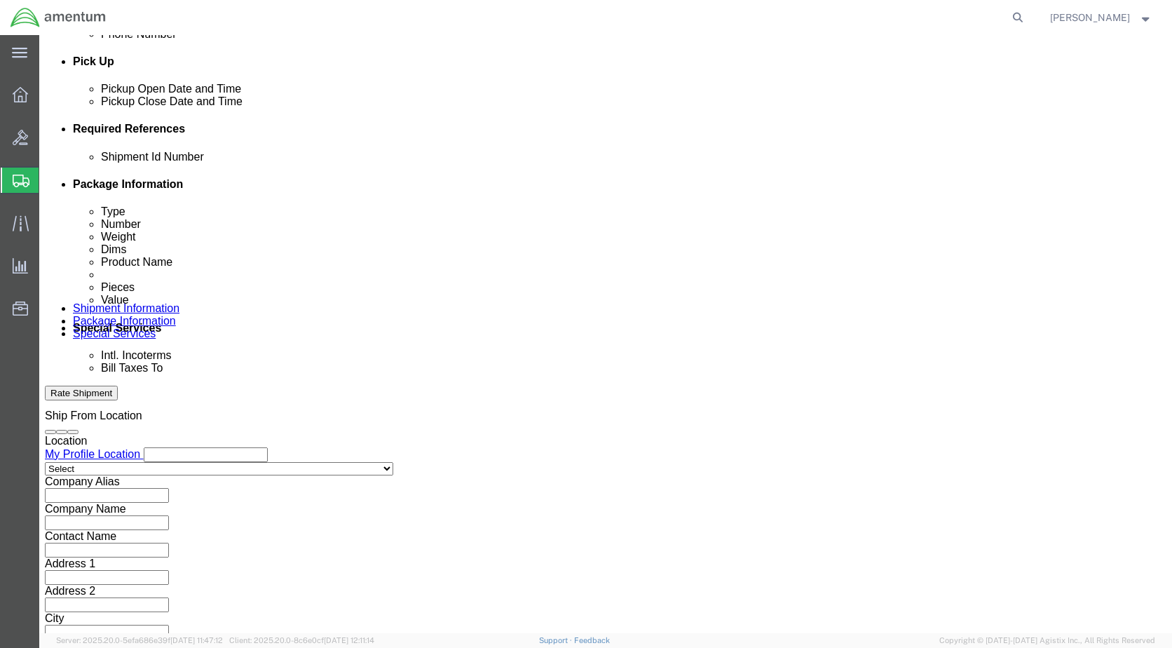
select select "CUSTREF"
click select "Select Account Type Activity ID Airline Appointment Number ASN Batch Request # …"
select select "DEPT"
click select "Select Account Type Activity ID Airline Appointment Number ASN Batch Request # …"
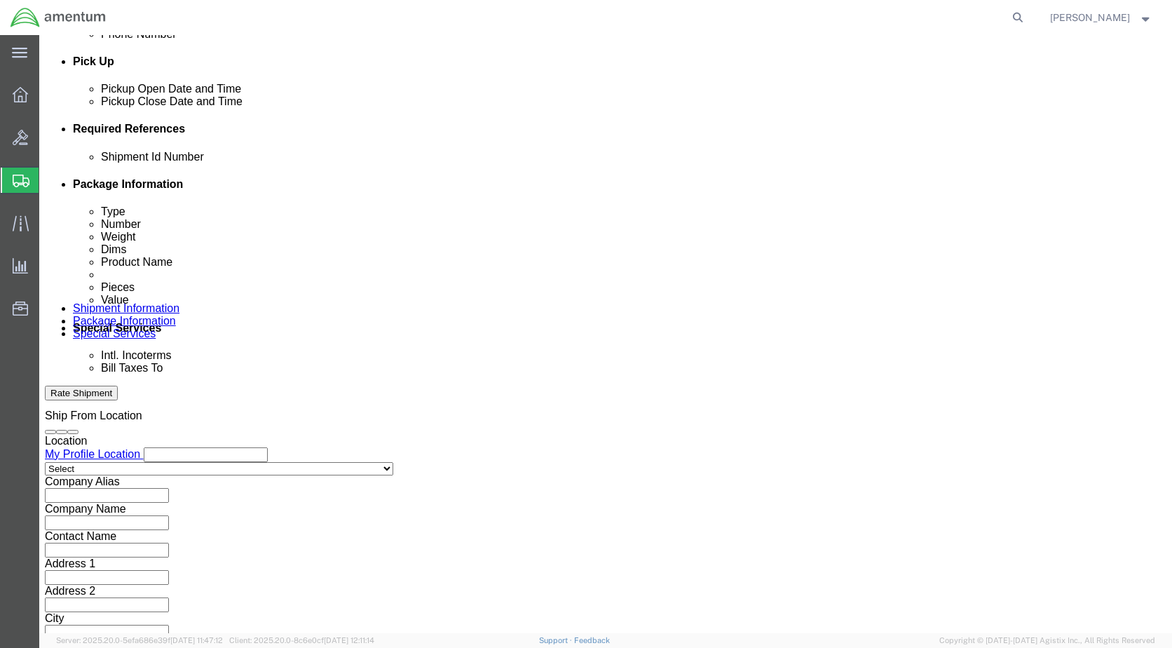
click div "Add reference"
click button "Add reference"
click select "Select Account Type Activity ID Airline Appointment Number ASN Batch Request # …"
select select "CUSTREF"
click select "Select Account Type Activity ID Airline Appointment Number ASN Batch Request # …"
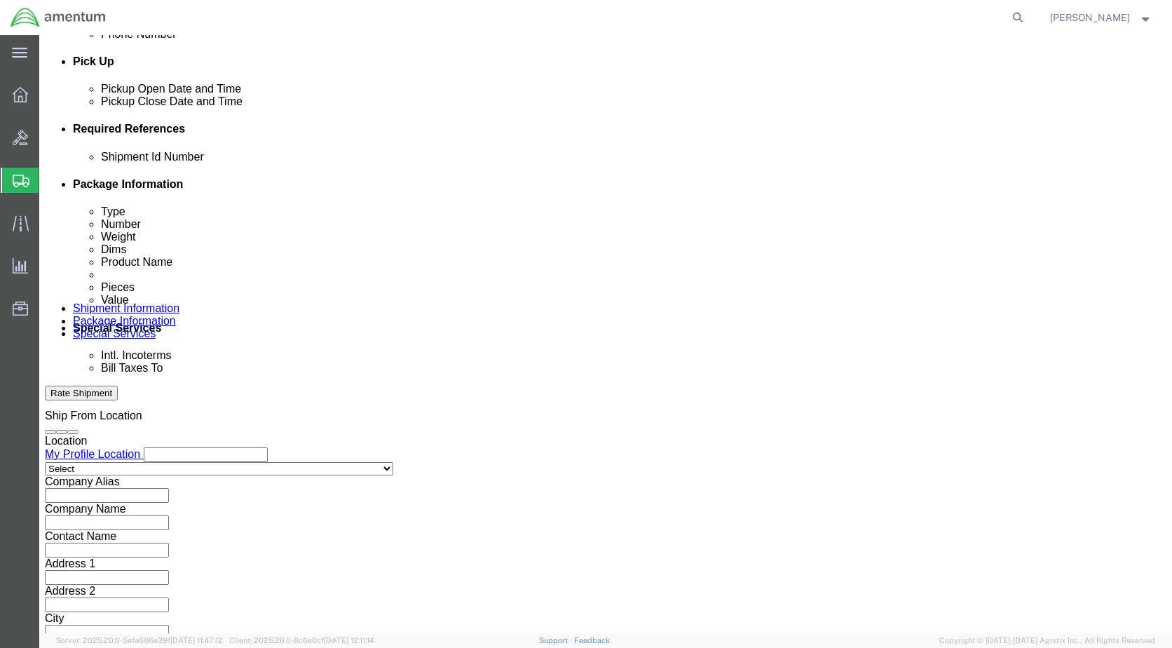
click input "text"
type input "1742510-01"
click input "text"
type input "SUPPLY/[PERSON_NAME]"
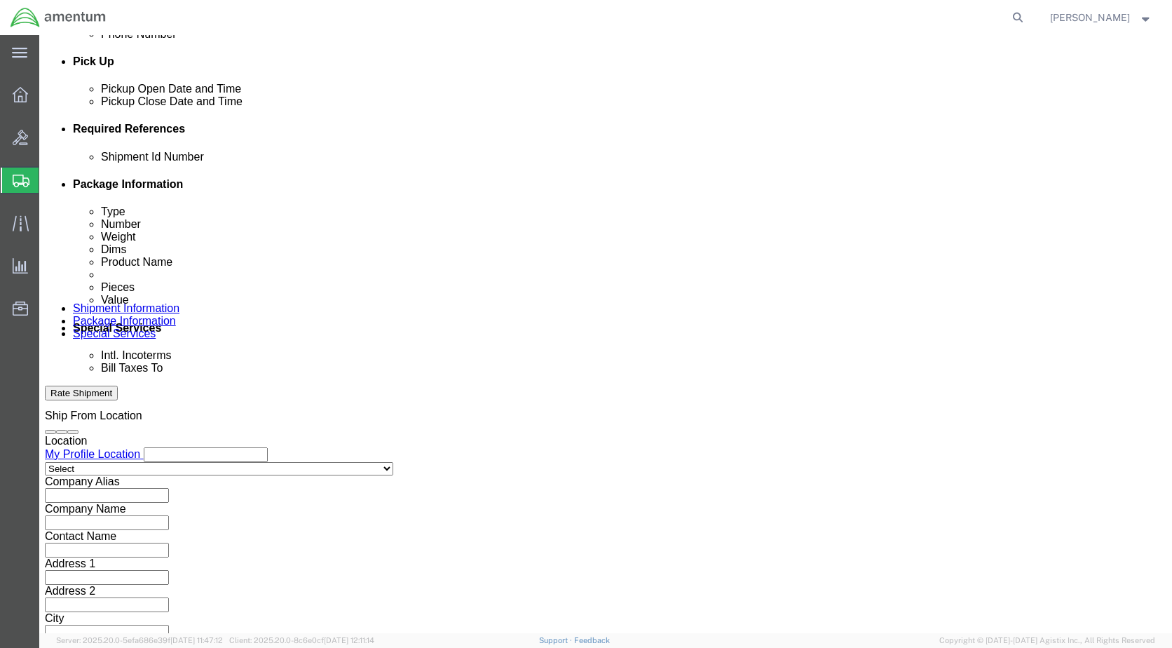
click input "text"
type input "511-009352"
click div "Mode Select Air Less than Truckload Multi-Leg Ocean Freight Rail Small Parcel T…"
click select "Select Air Less than Truckload Multi-Leg Ocean Freight Rail Small Parcel Truckl…"
select select "SMAL"
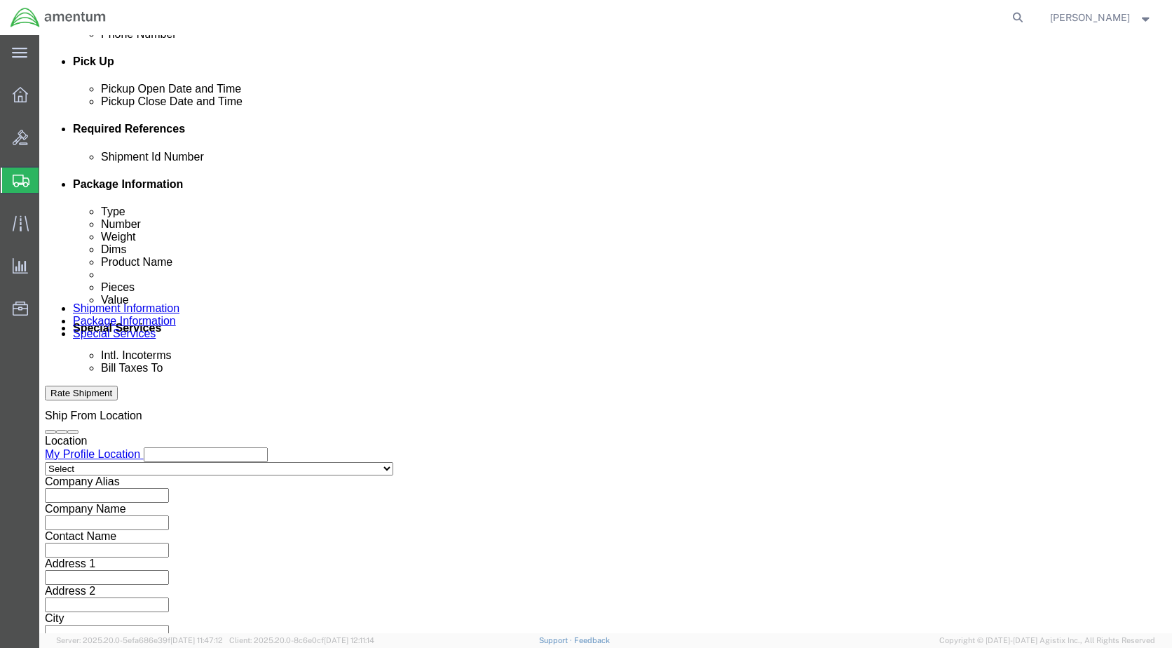
click select "Select Air Less than Truckload Multi-Leg Ocean Freight Rail Small Parcel Truckl…"
click div
click button "Continue"
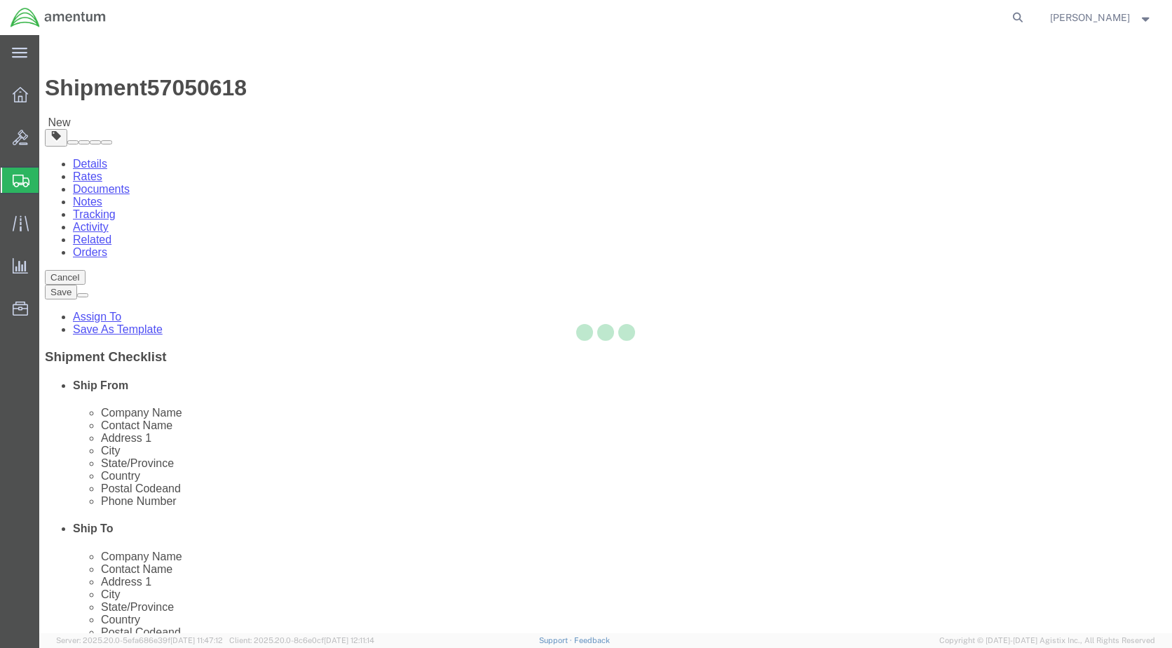
select select "YRPK"
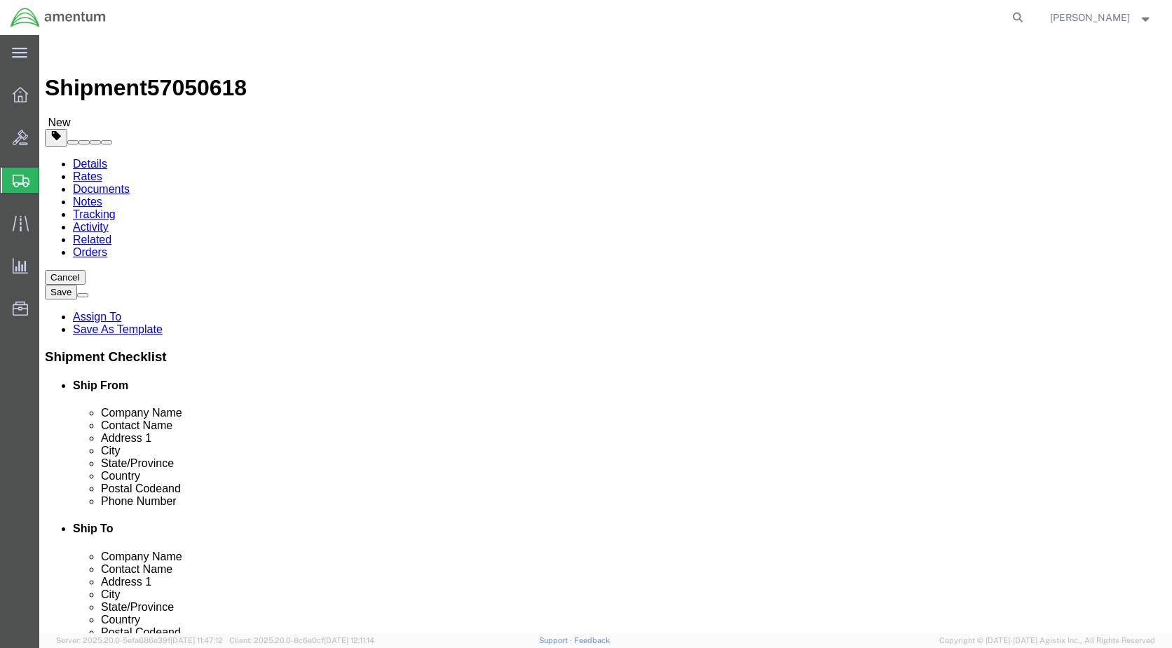
click input "text"
type input "15"
type input "12"
type input "5"
click input "0.00"
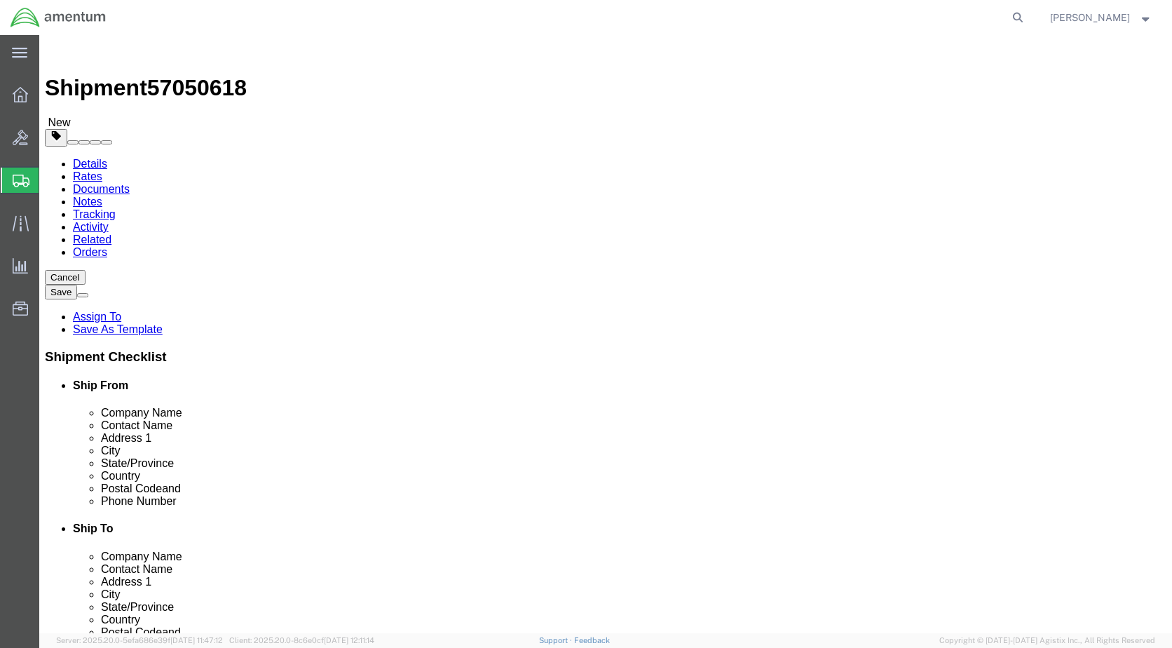
type input "2.00"
click link "Add Content"
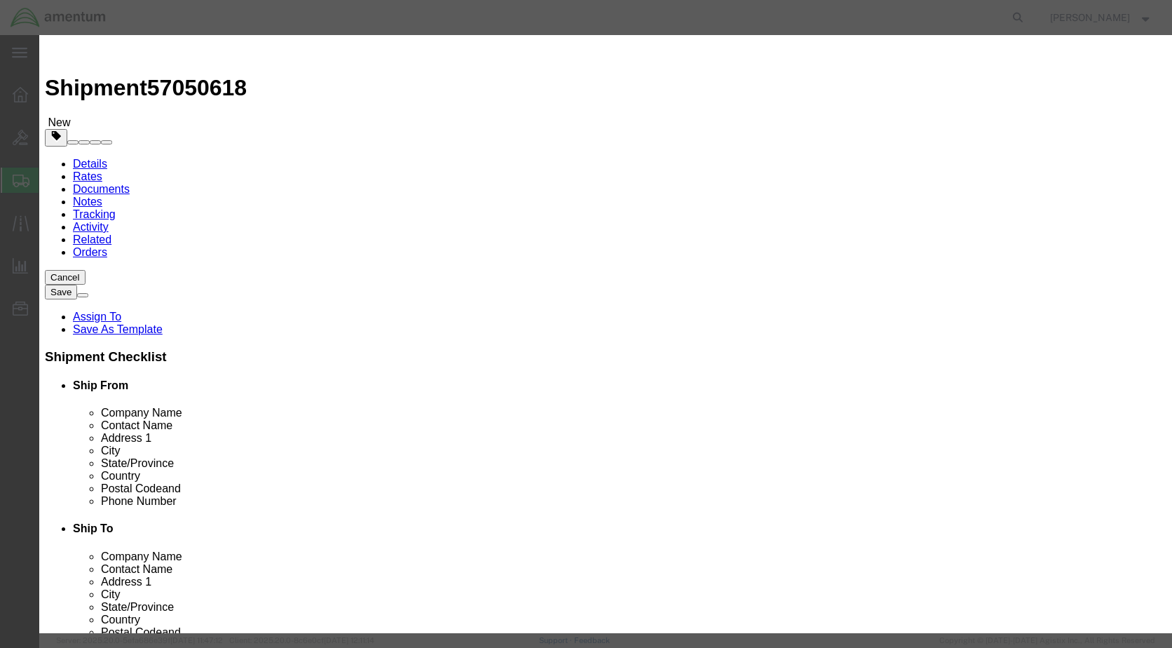
click input "text"
type input "1742510-01"
click td "Name: FILTER ELEMENT"
select select "USD"
type input "2915012566347"
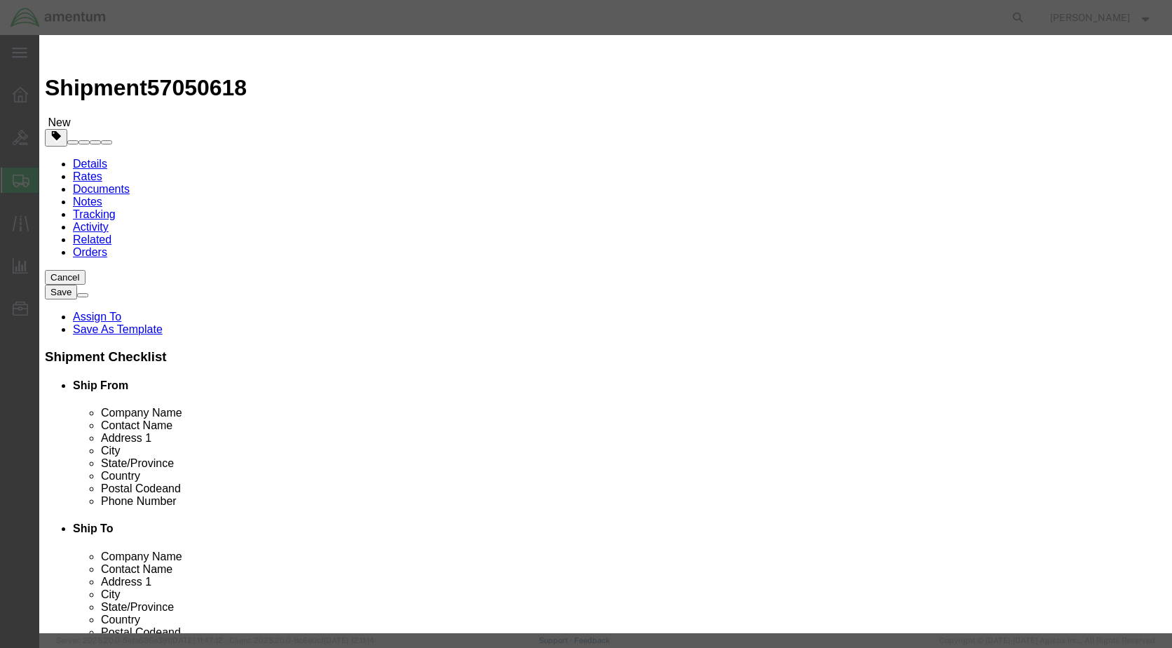
type input "FILTER ELEMENT"
type input "1742510-01"
type input "FILTER ELEMENT"
click input "text"
type input "1.00"
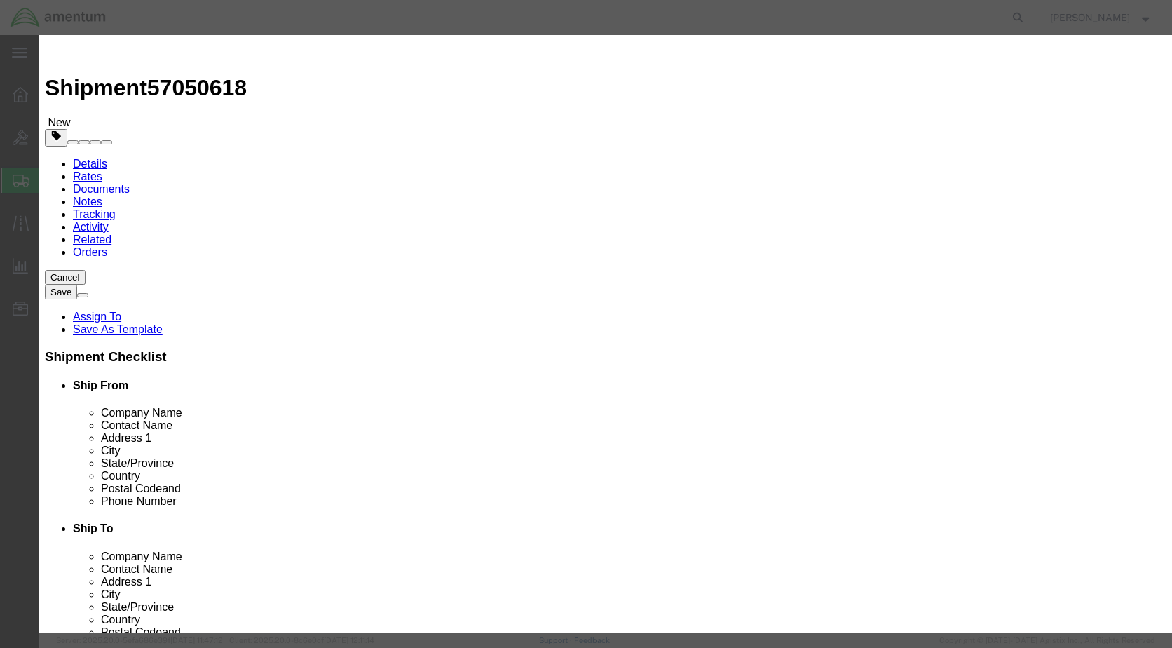
click input "text"
type input "100.00"
click button "Save & Close"
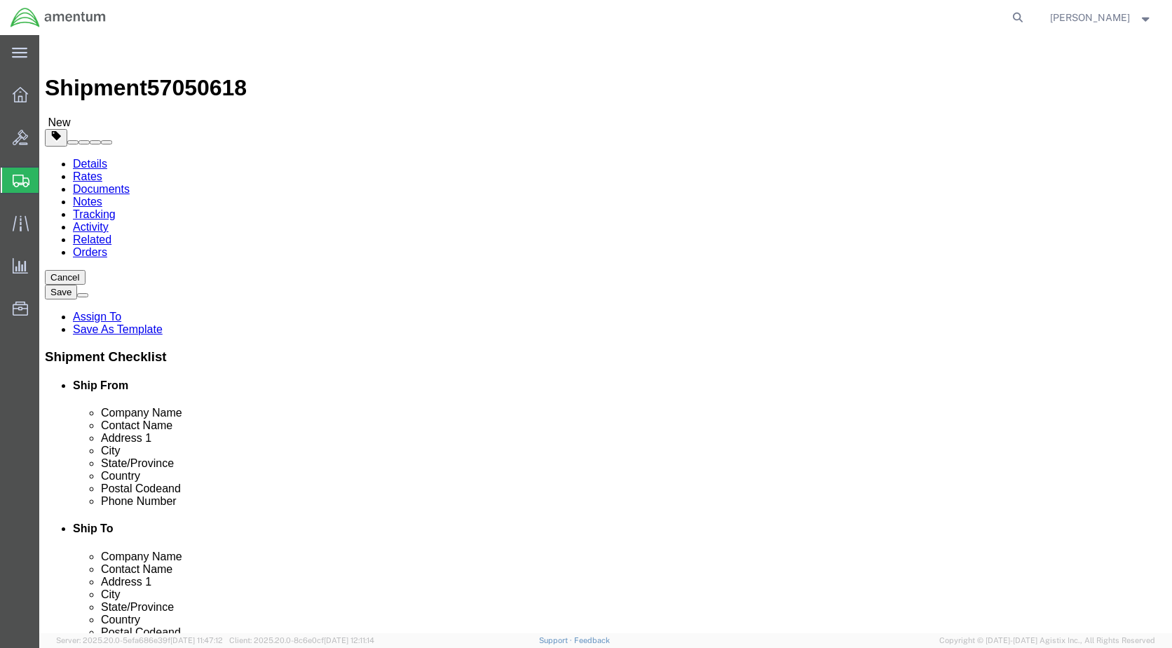
click button "Previous"
drag, startPoint x: 119, startPoint y: 13, endPoint x: 189, endPoint y: 21, distance: 70.6
click span "57050618"
copy span "57050618"
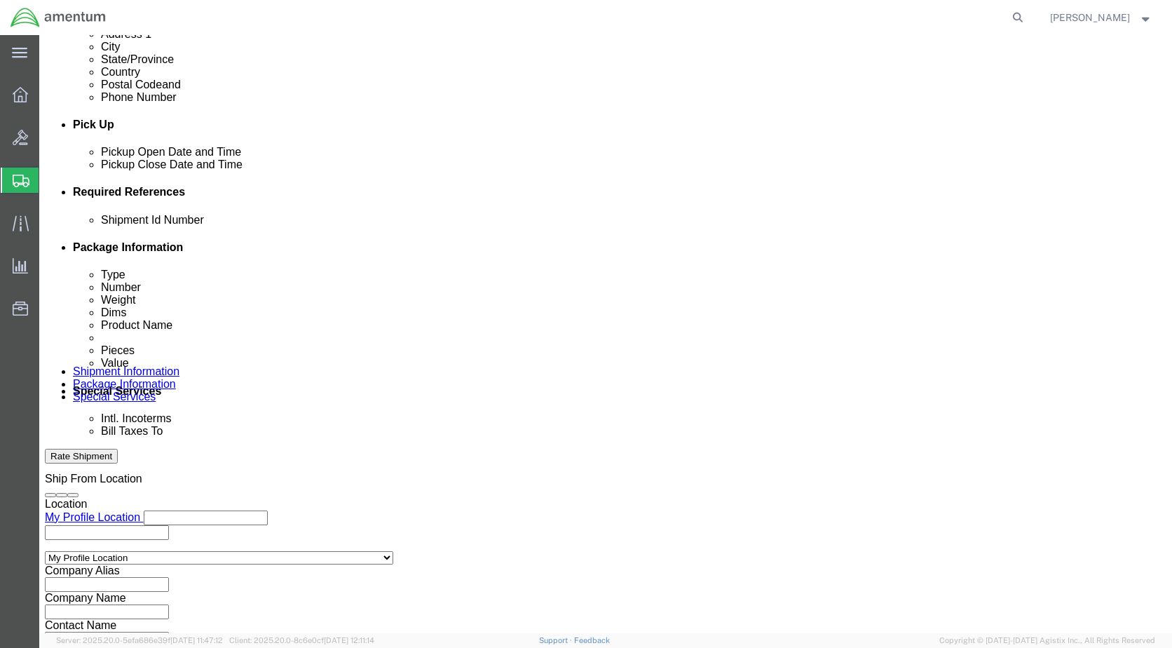
scroll to position [561, 0]
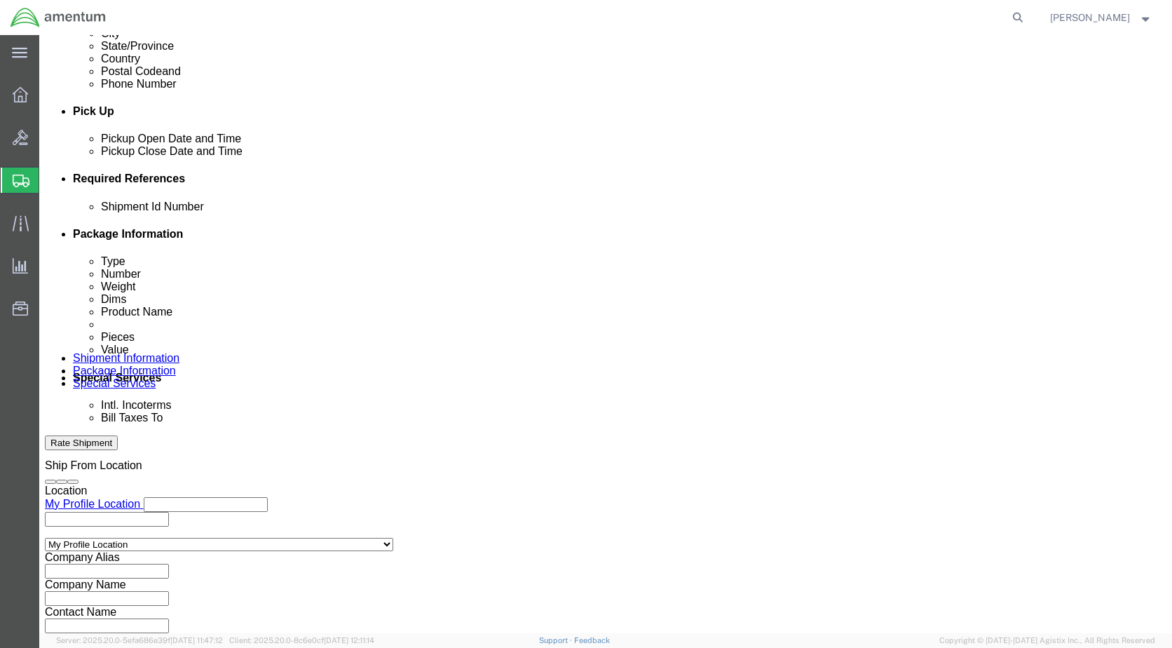
click input "text"
paste input "57050618"
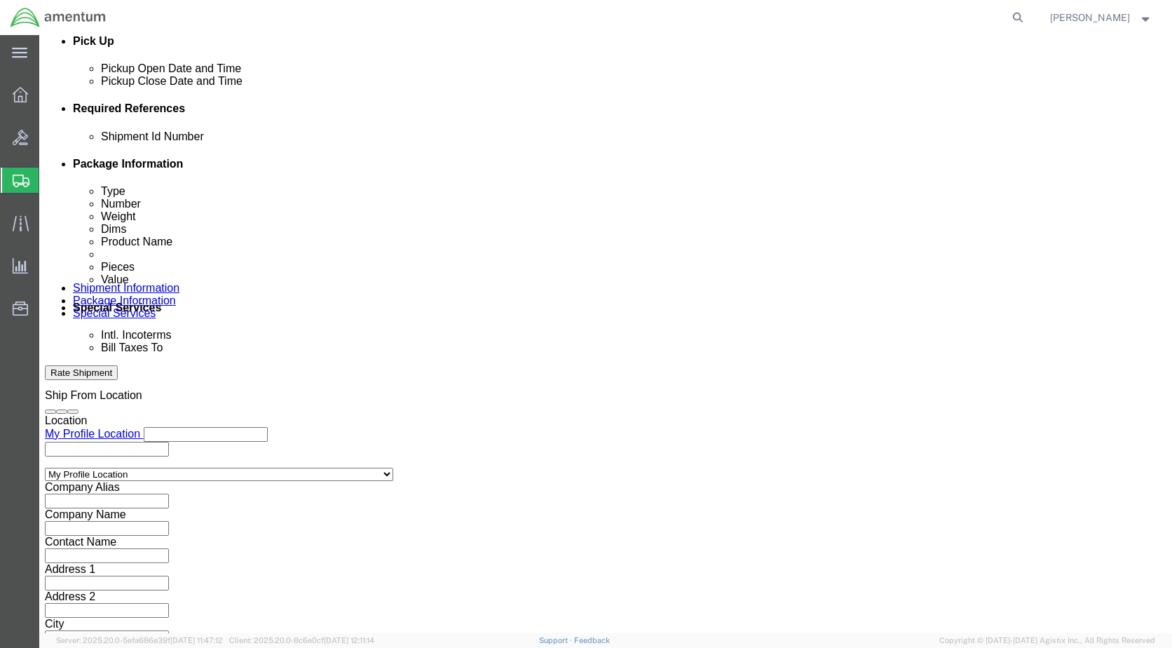
scroll to position [632, 0]
type input "57050618"
click button "Continue"
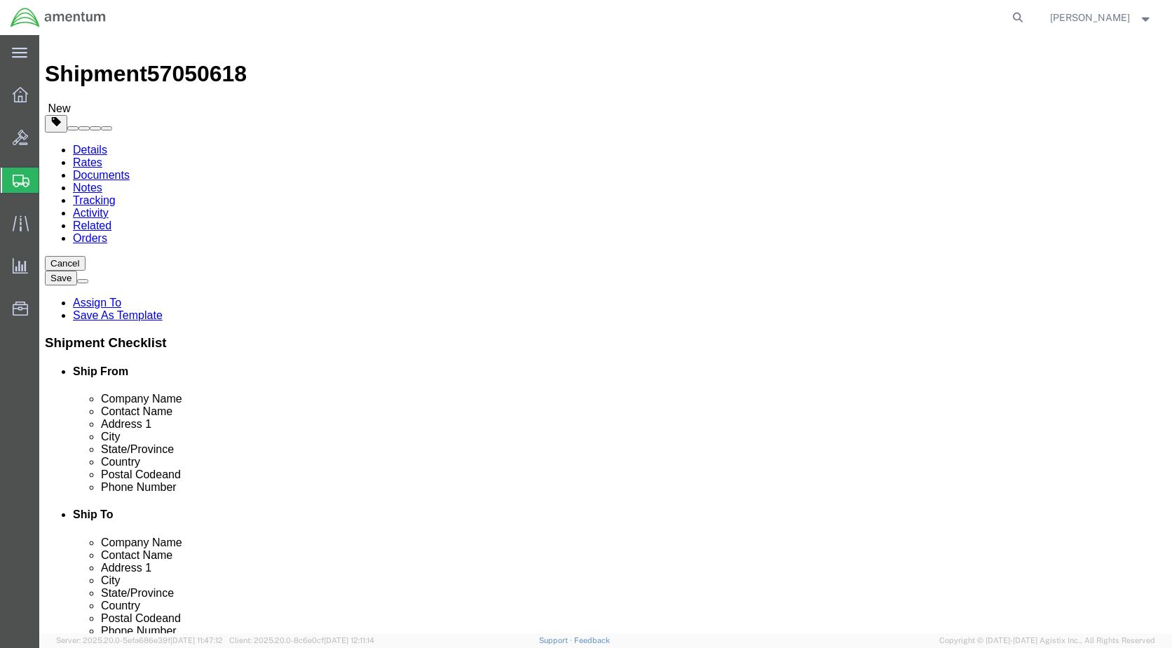
click button "Continue"
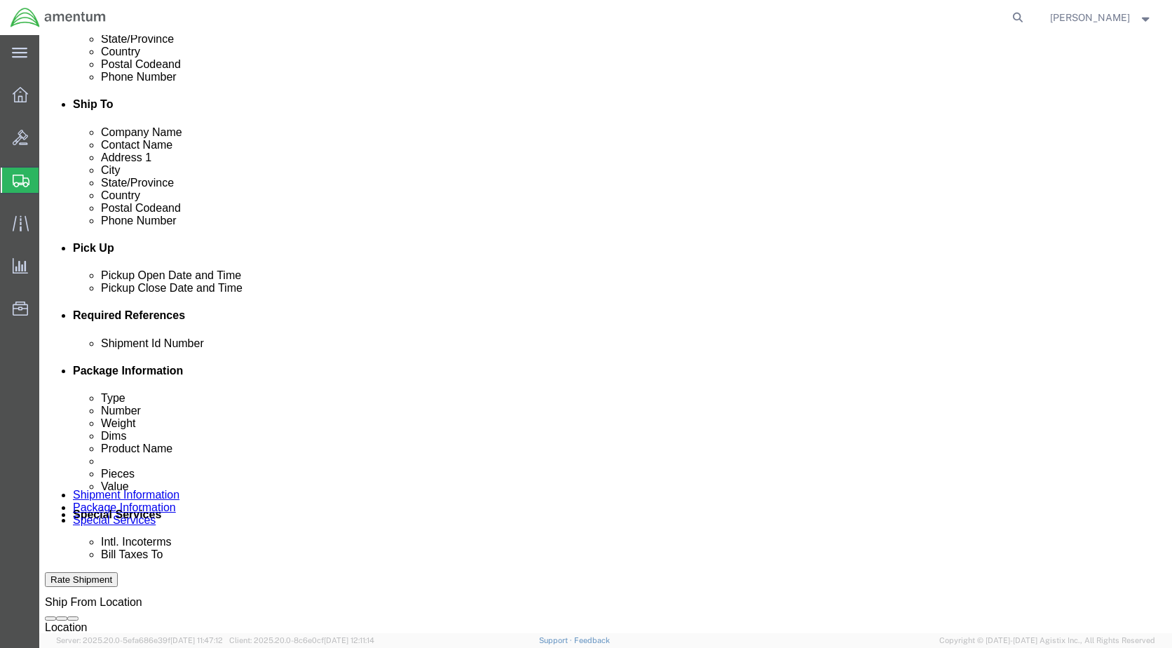
scroll to position [670, 0]
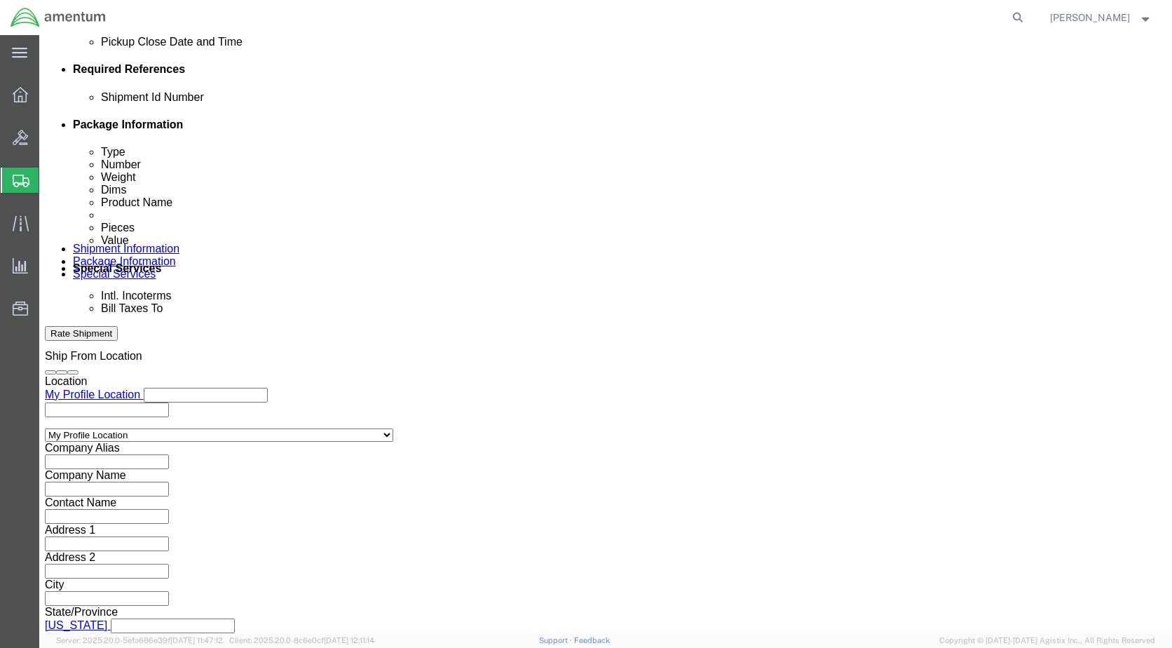
click button "Rate Shipment"
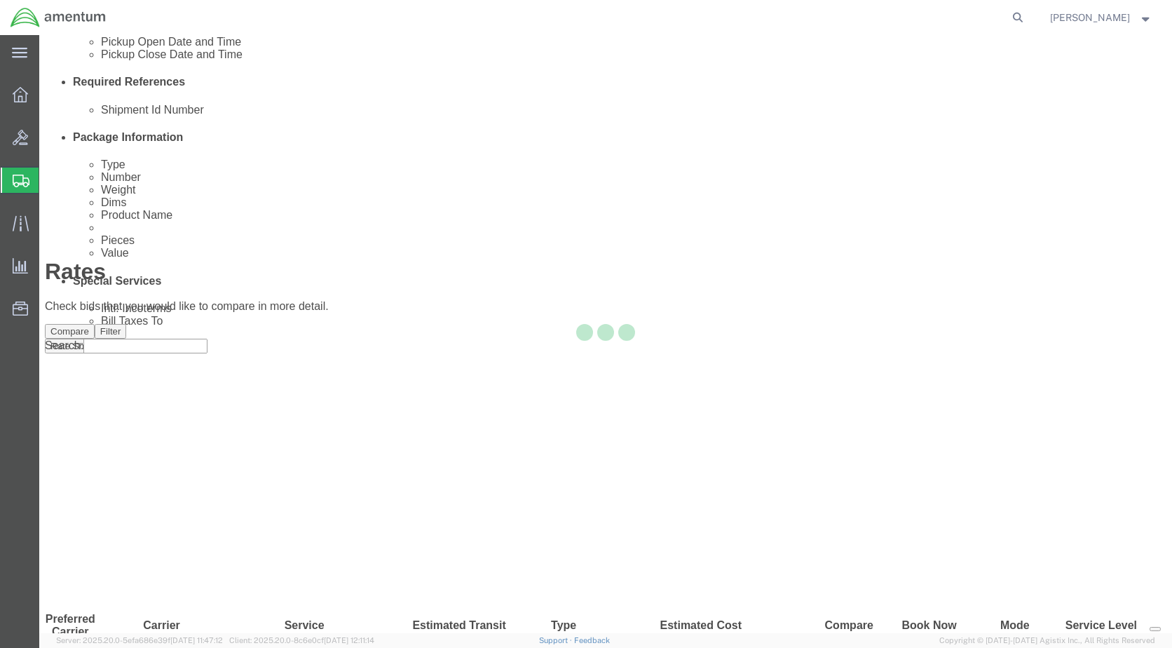
scroll to position [51, 0]
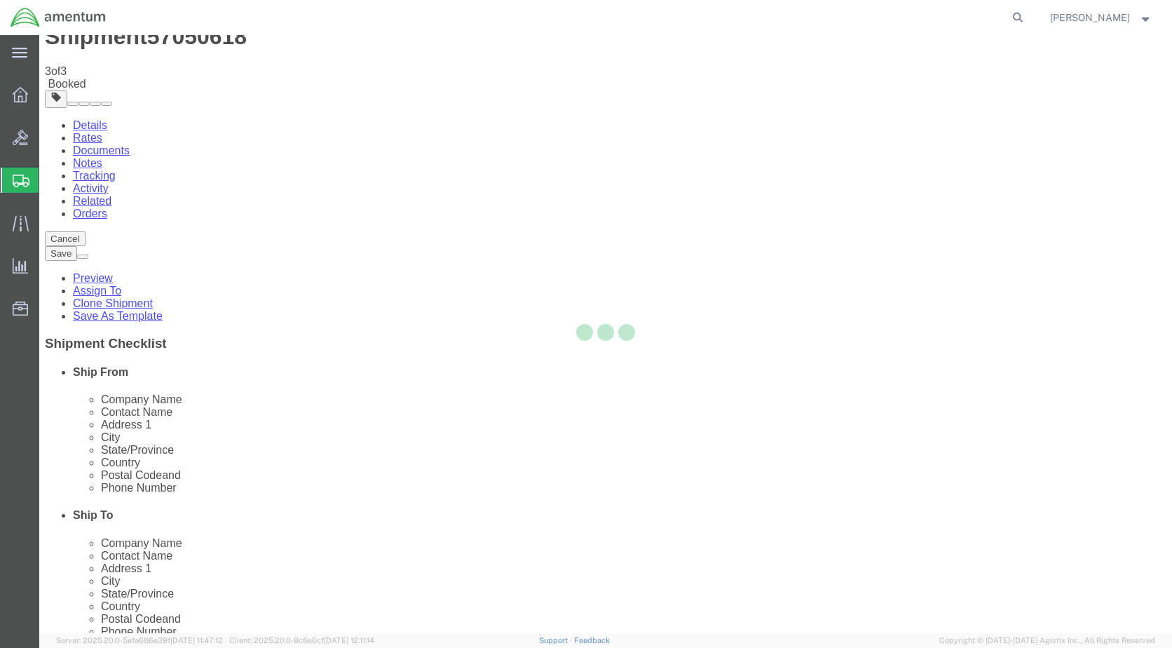
scroll to position [0, 0]
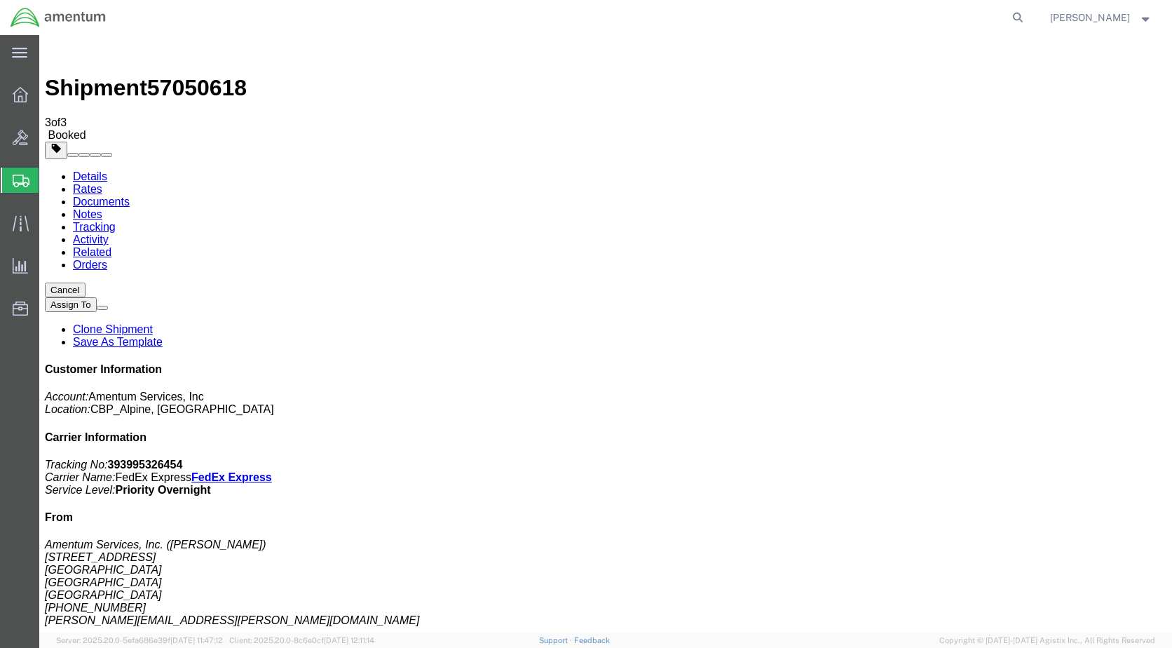
drag, startPoint x: 490, startPoint y: 191, endPoint x: 591, endPoint y: 186, distance: 101.1
click at [74, 170] on link "Details" at bounding box center [90, 176] width 34 height 12
click link "Schedule pickup request"
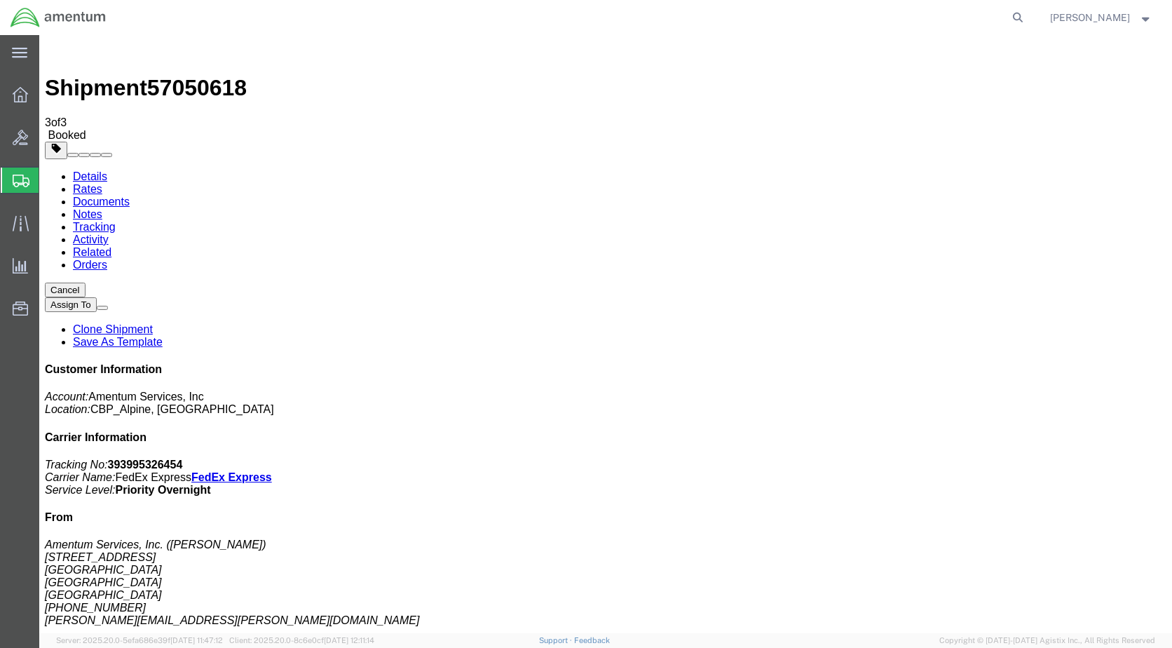
click at [28, 14] on img at bounding box center [58, 17] width 97 height 21
